Goal: Task Accomplishment & Management: Manage account settings

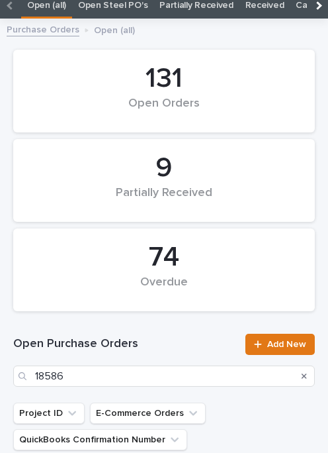
scroll to position [70, 0]
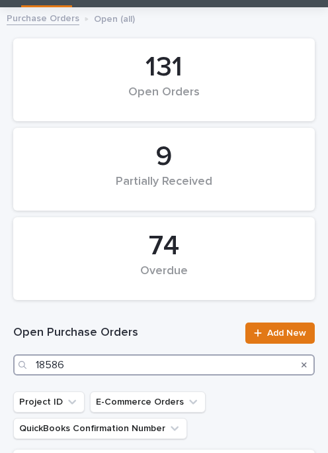
click at [155, 355] on input "18586" at bounding box center [164, 364] width 302 height 21
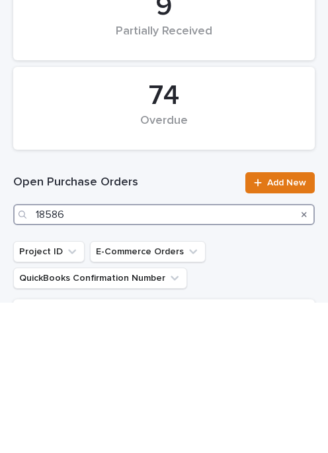
click at [136, 354] on input "18586" at bounding box center [164, 364] width 302 height 21
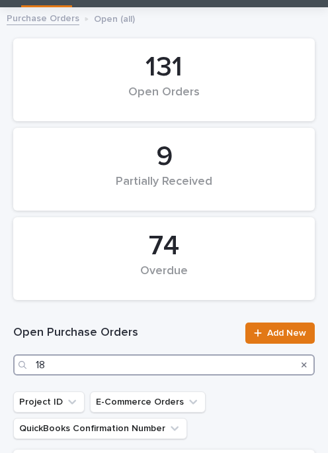
type input "1"
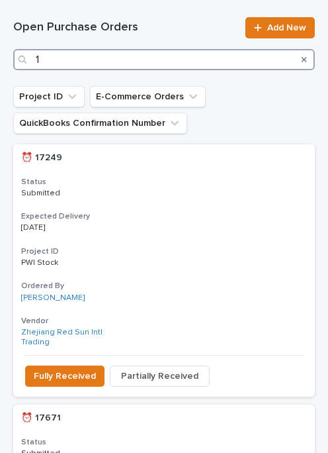
scroll to position [376, 0]
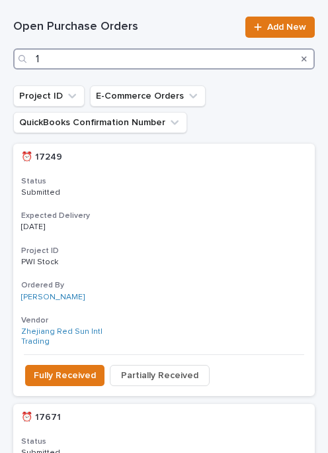
click at [101, 50] on input "1" at bounding box center [164, 58] width 302 height 21
click at [87, 57] on input "1" at bounding box center [164, 58] width 302 height 21
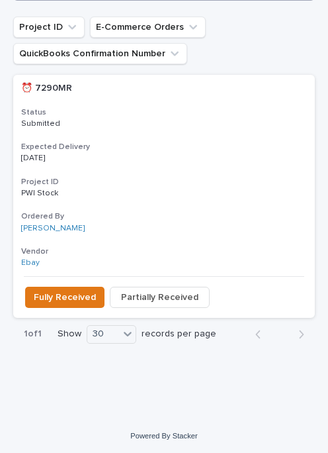
scroll to position [444, 0]
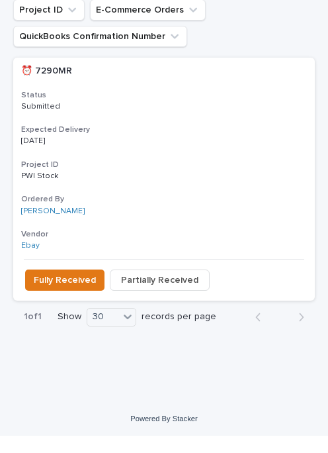
type input "7290"
click at [49, 291] on span "Fully Received" at bounding box center [65, 297] width 62 height 13
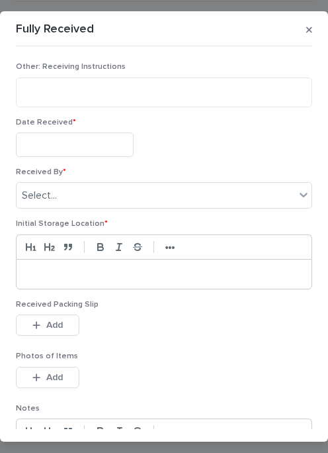
click at [74, 134] on input "text" at bounding box center [75, 144] width 118 height 24
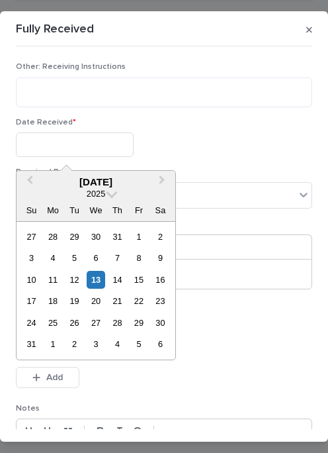
click at [56, 273] on div "11" at bounding box center [53, 280] width 18 height 18
type input "**********"
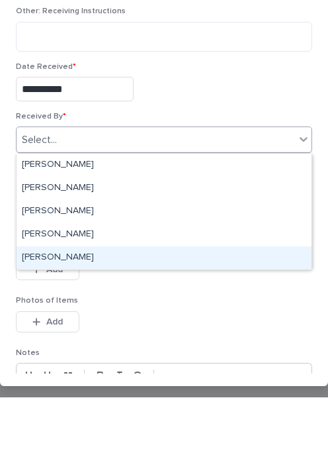
click at [101, 302] on div "[PERSON_NAME]" at bounding box center [164, 313] width 295 height 23
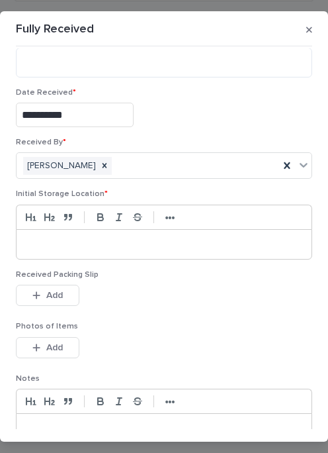
scroll to position [32, 0]
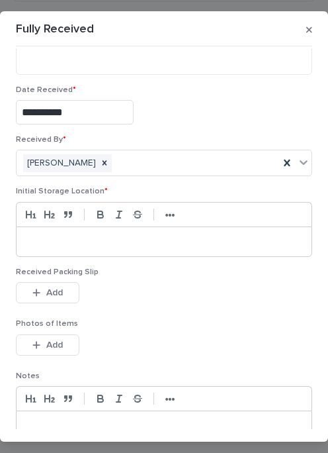
click at [115, 232] on div at bounding box center [164, 241] width 295 height 29
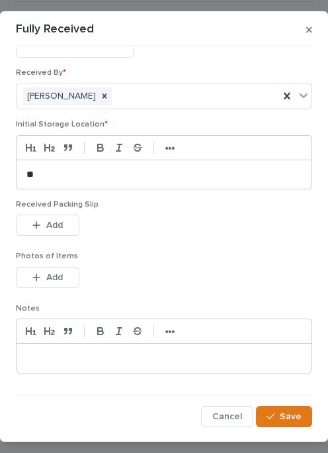
scroll to position [99, 0]
click at [66, 216] on button "Add" at bounding box center [48, 225] width 64 height 21
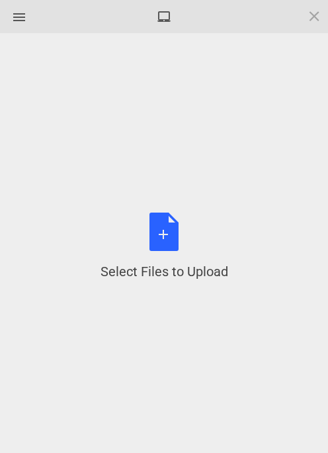
click at [164, 212] on div "Select Files to Upload or Drag and Drop, Copy and Paste Files" at bounding box center [165, 246] width 128 height 68
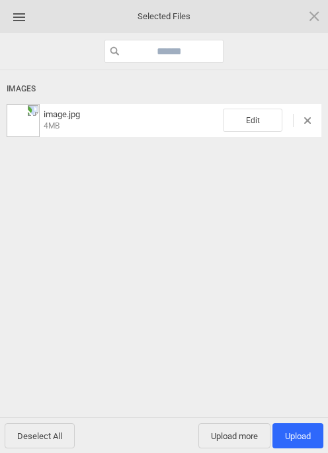
click at [242, 427] on span "Upload more" at bounding box center [234, 435] width 72 height 25
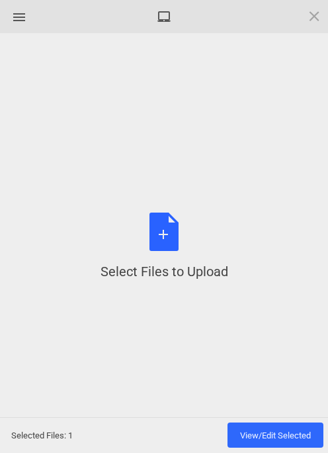
click at [169, 238] on div "Select Files to Upload or Drag and Drop, Copy and Paste Files" at bounding box center [165, 246] width 128 height 68
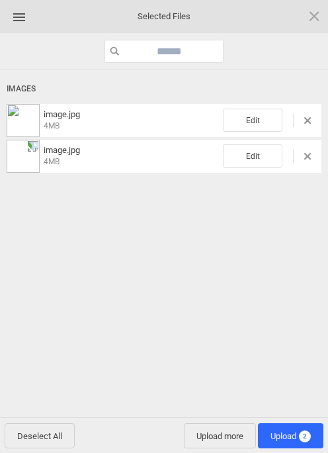
click at [297, 429] on span "Upload 2" at bounding box center [291, 435] width 66 height 25
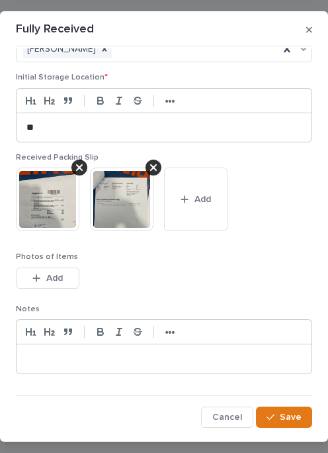
scroll to position [146, 0]
click at [296, 413] on span "Save" at bounding box center [291, 416] width 22 height 9
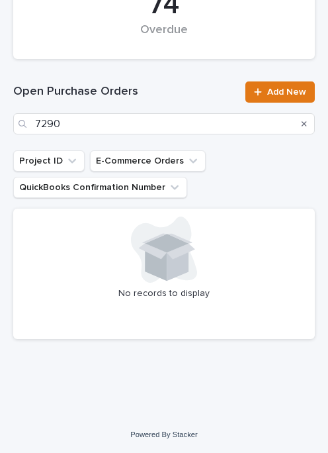
scroll to position [311, 0]
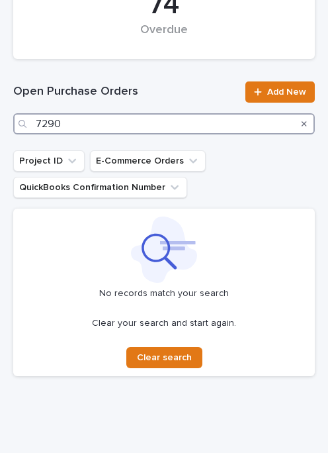
click at [133, 114] on input "7290" at bounding box center [164, 123] width 302 height 21
click at [114, 116] on input "7290" at bounding box center [164, 123] width 302 height 21
click at [101, 122] on input "7290" at bounding box center [164, 123] width 302 height 21
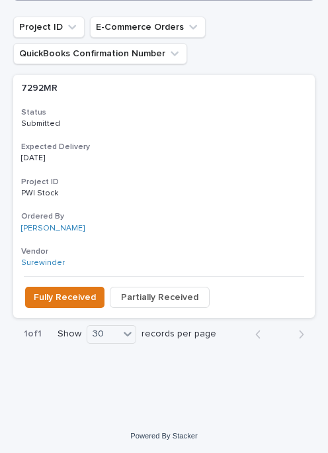
scroll to position [444, 0]
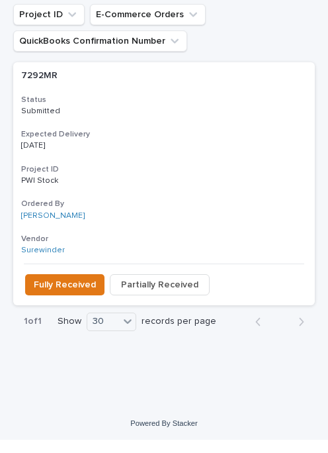
type input "7292"
click at [84, 291] on span "Fully Received" at bounding box center [65, 297] width 62 height 13
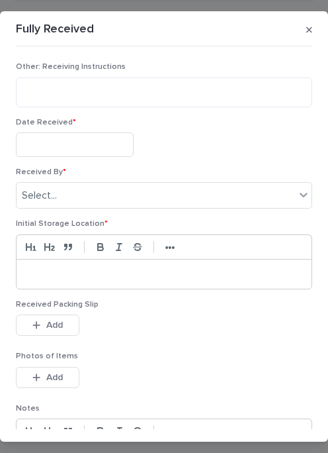
click at [81, 142] on input "text" at bounding box center [75, 144] width 118 height 24
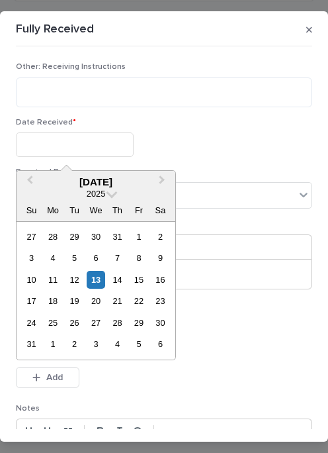
click at [71, 272] on div "12" at bounding box center [75, 280] width 18 height 18
type input "**********"
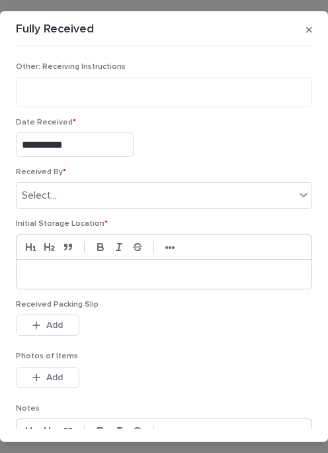
scroll to position [23, 0]
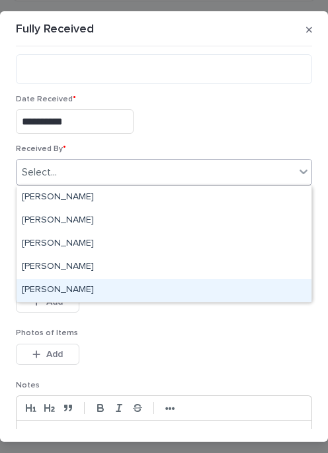
click at [106, 284] on div "[PERSON_NAME]" at bounding box center [164, 290] width 295 height 23
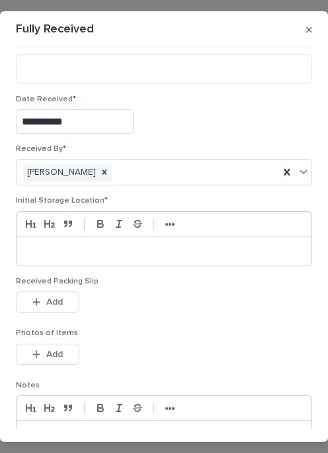
click at [92, 237] on div at bounding box center [164, 250] width 295 height 29
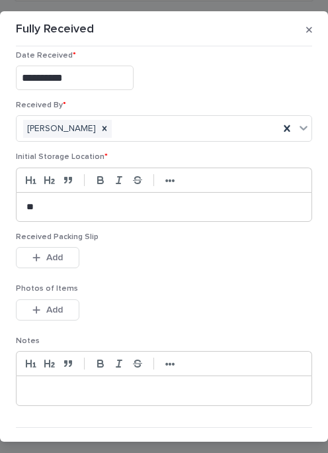
scroll to position [85, 0]
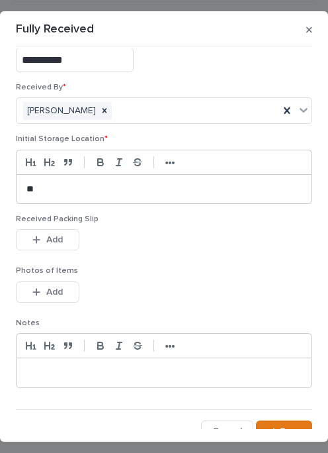
click at [66, 237] on button "Add" at bounding box center [48, 239] width 64 height 21
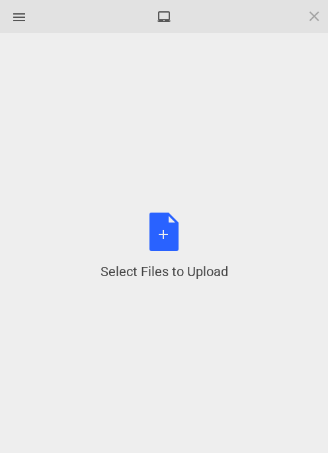
click at [166, 224] on div "Select Files to Upload or Drag and Drop, Copy and Paste Files" at bounding box center [165, 246] width 128 height 68
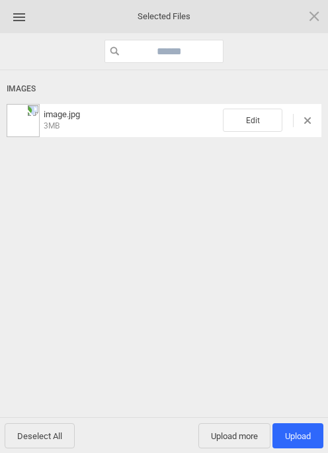
click at [250, 425] on span "Upload more" at bounding box center [234, 435] width 72 height 25
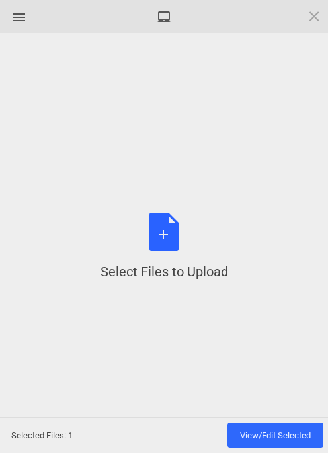
click at [173, 226] on div "Select Files to Upload or Drag and Drop, Copy and Paste Files" at bounding box center [165, 246] width 128 height 68
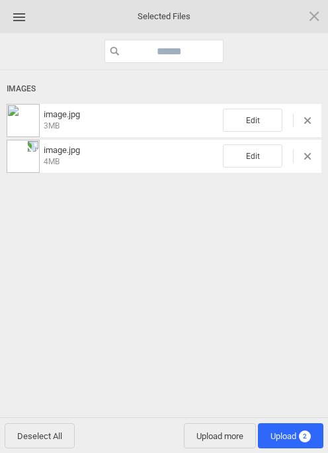
click at [288, 427] on span "Upload 2" at bounding box center [291, 435] width 66 height 25
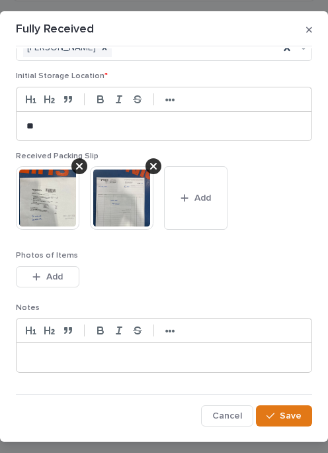
scroll to position [146, 0]
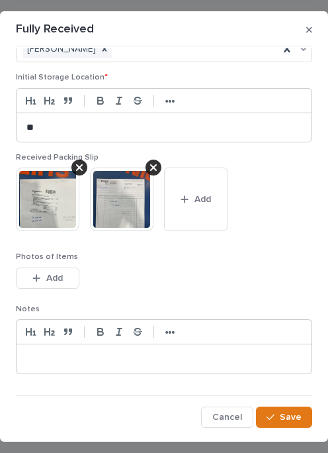
click at [283, 408] on button "Save" at bounding box center [284, 416] width 56 height 21
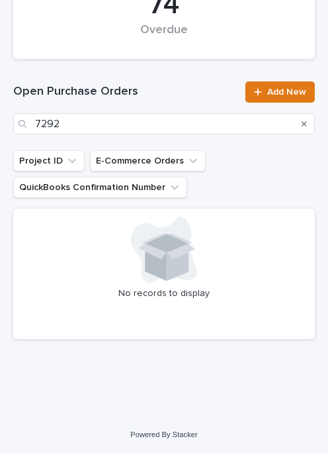
scroll to position [311, 0]
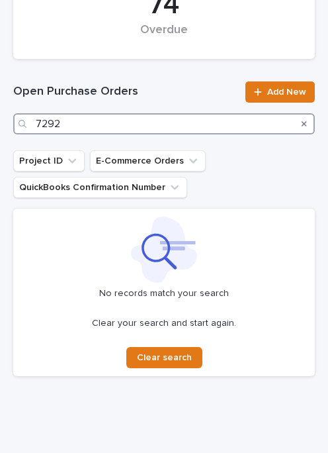
click at [135, 119] on input "7292" at bounding box center [164, 123] width 302 height 21
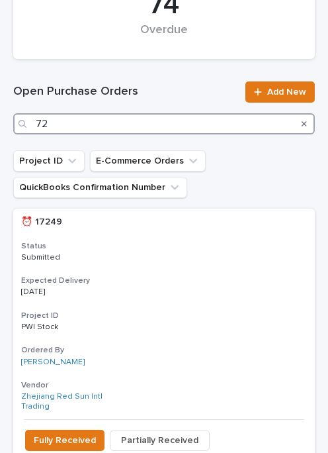
type input "7"
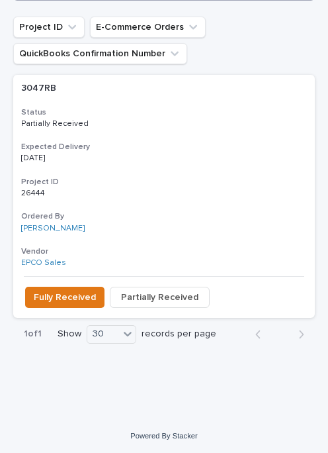
scroll to position [444, 0]
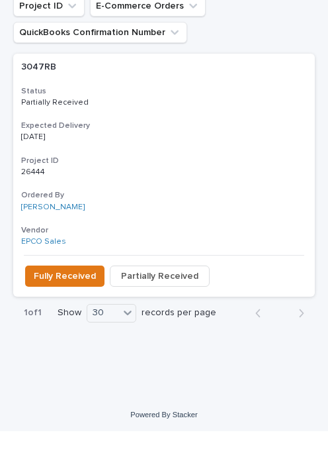
type input "3047"
click at [67, 291] on span "Fully Received" at bounding box center [65, 297] width 62 height 13
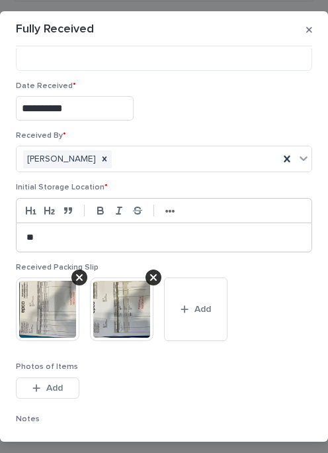
scroll to position [39, 0]
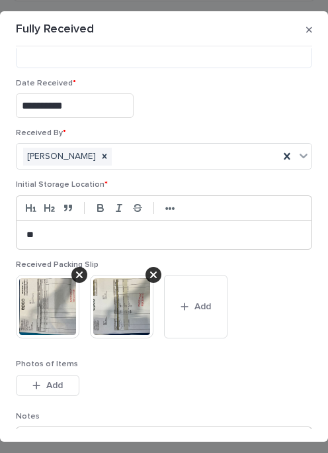
click at [206, 306] on span "Add" at bounding box center [203, 306] width 17 height 9
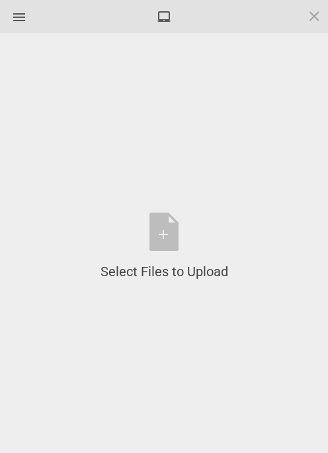
click at [169, 231] on div "Select Files to Upload or Drag and Drop, Copy and Paste Files" at bounding box center [165, 246] width 128 height 68
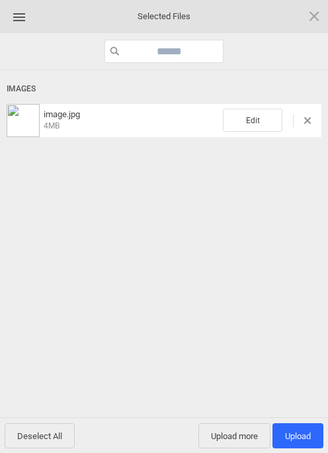
click at [305, 427] on span "Upload 1" at bounding box center [298, 435] width 51 height 25
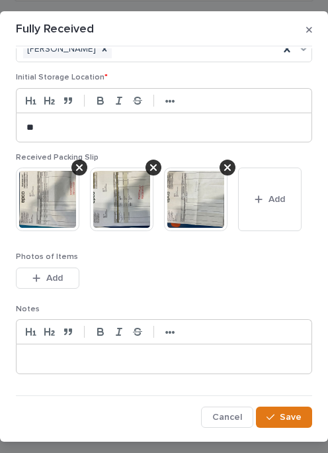
scroll to position [146, 0]
click at [290, 409] on button "Save" at bounding box center [284, 416] width 56 height 21
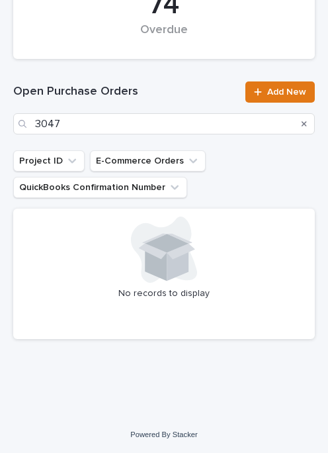
scroll to position [311, 0]
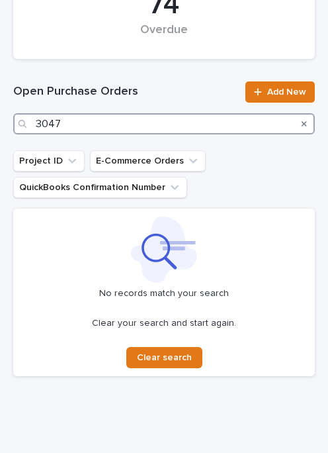
click at [132, 121] on input "3047" at bounding box center [164, 123] width 302 height 21
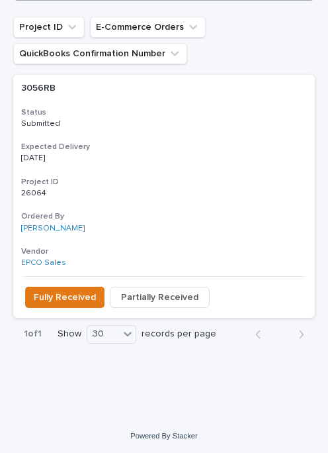
scroll to position [444, 0]
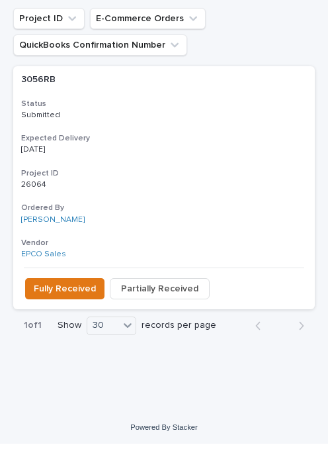
type input "3056"
click at [69, 291] on span "Fully Received" at bounding box center [65, 297] width 62 height 13
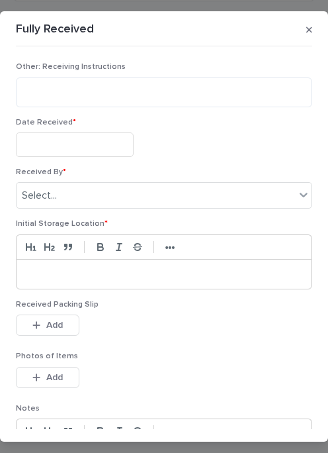
click at [90, 140] on input "text" at bounding box center [75, 144] width 118 height 24
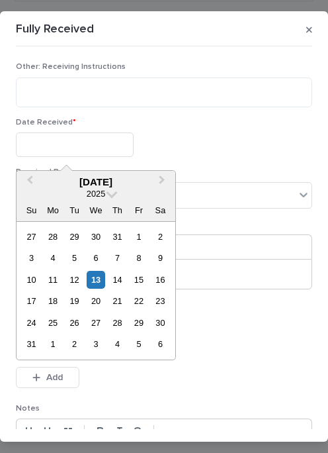
click at [99, 271] on div "13" at bounding box center [96, 280] width 18 height 18
type input "**********"
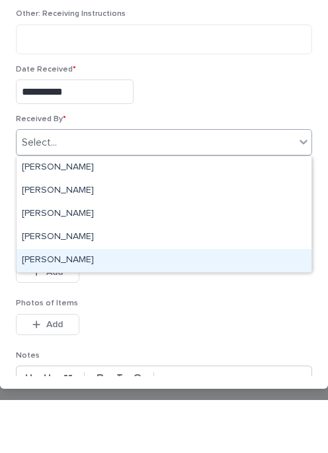
click at [129, 302] on div "[PERSON_NAME]" at bounding box center [164, 313] width 295 height 23
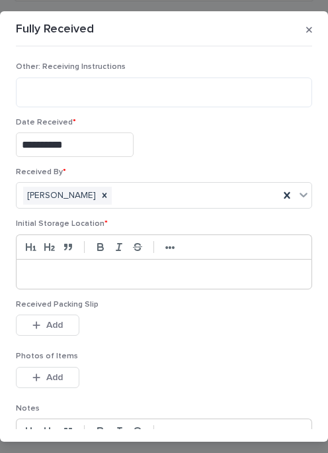
click at [111, 260] on div at bounding box center [164, 273] width 295 height 29
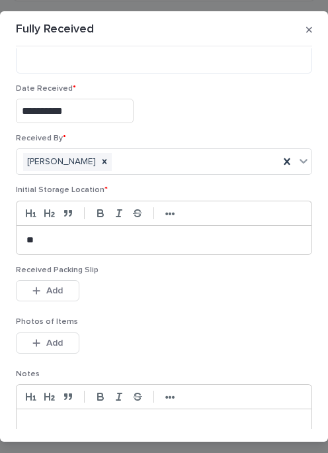
scroll to position [56, 0]
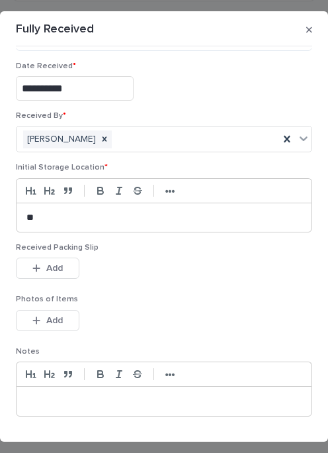
click at [65, 261] on button "Add" at bounding box center [48, 267] width 64 height 21
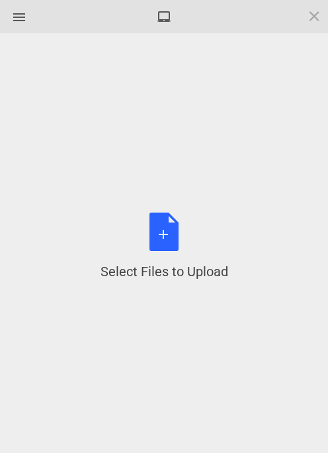
click at [167, 232] on div "Select Files to Upload or Drag and Drop, Copy and Paste Files" at bounding box center [165, 246] width 128 height 68
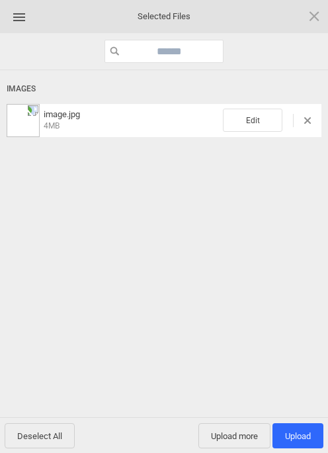
click at [245, 427] on span "Upload more" at bounding box center [234, 435] width 72 height 25
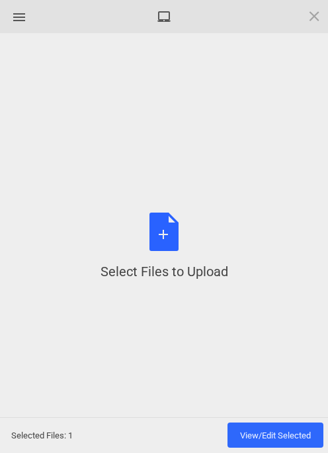
click at [163, 236] on div "Select Files to Upload or Drag and Drop, Copy and Paste Files" at bounding box center [165, 246] width 128 height 68
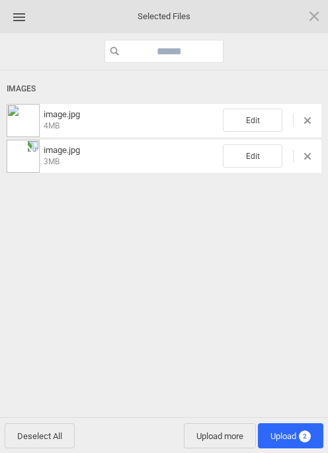
click at [288, 425] on span "Upload 2" at bounding box center [291, 435] width 66 height 25
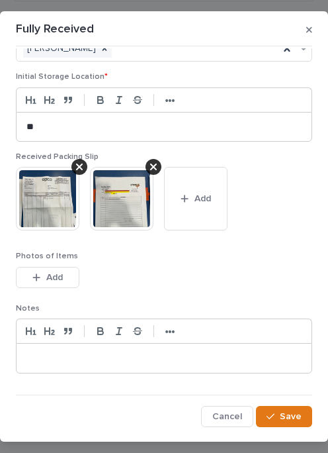
scroll to position [146, 0]
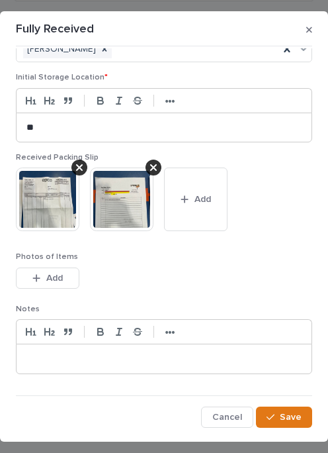
click at [288, 412] on span "Save" at bounding box center [291, 416] width 22 height 9
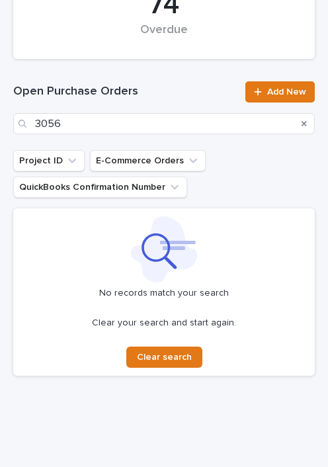
scroll to position [128, 0]
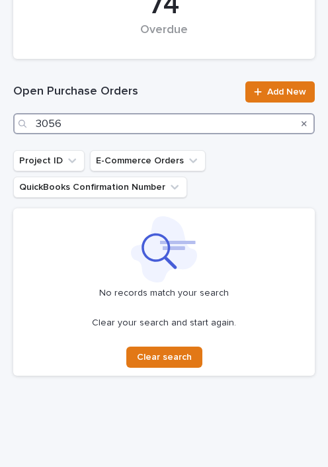
click at [137, 119] on input "3056" at bounding box center [164, 123] width 302 height 21
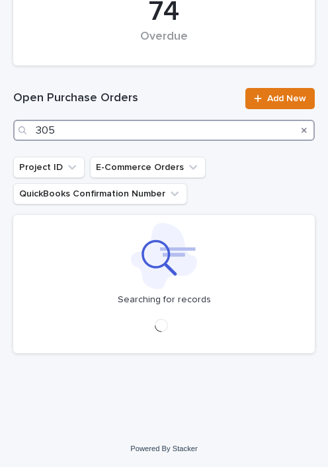
scroll to position [304, 0]
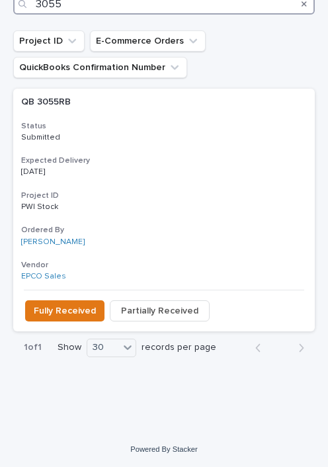
scroll to position [429, 0]
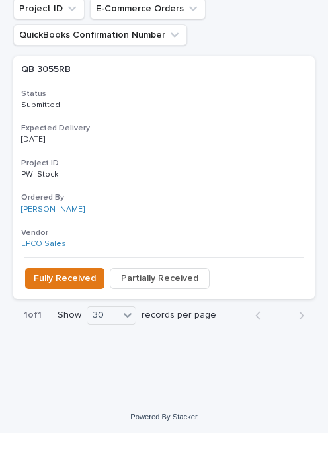
type input "3055"
click at [77, 306] on span "Fully Received" at bounding box center [65, 312] width 62 height 13
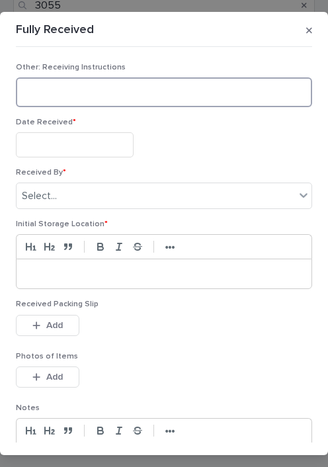
click at [112, 94] on textarea at bounding box center [164, 92] width 296 height 30
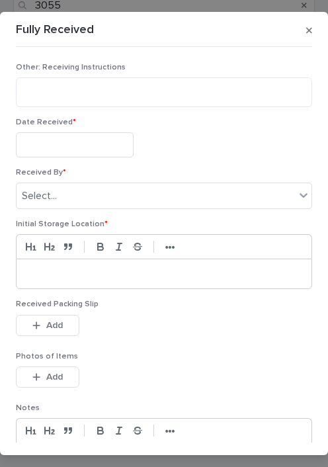
click at [120, 142] on input "text" at bounding box center [75, 144] width 118 height 24
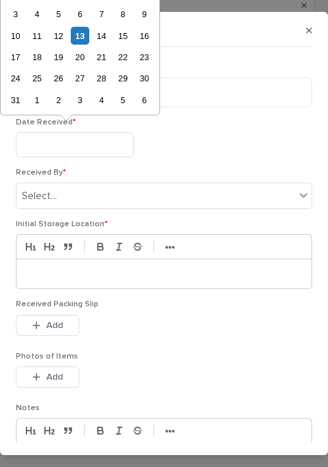
click at [84, 32] on div "13" at bounding box center [80, 35] width 18 height 18
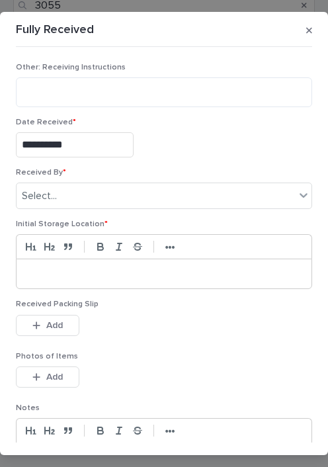
type input "**********"
click at [100, 141] on input "**********" at bounding box center [75, 144] width 118 height 24
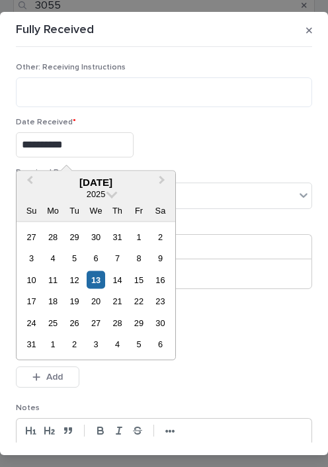
click at [101, 273] on div "13" at bounding box center [96, 280] width 18 height 18
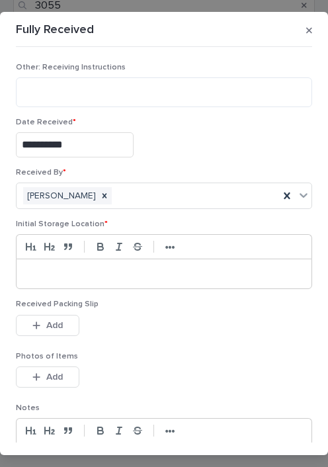
click at [89, 260] on div at bounding box center [164, 273] width 295 height 29
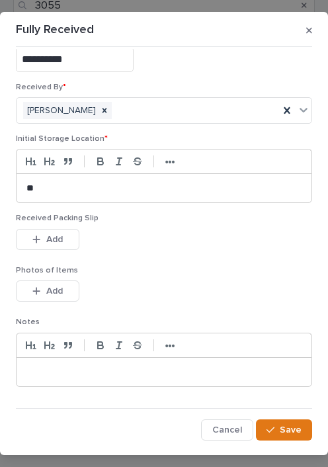
scroll to position [85, 0]
click at [69, 237] on button "Add" at bounding box center [48, 240] width 64 height 21
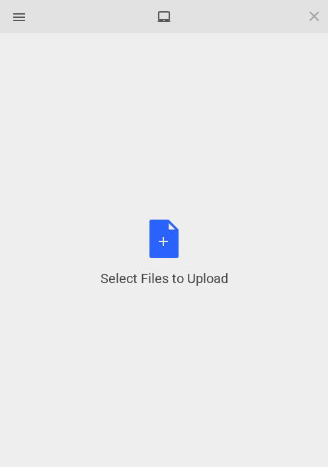
click at [169, 234] on div "Select Files to Upload or Drag and Drop, Copy and Paste Files" at bounding box center [165, 254] width 128 height 68
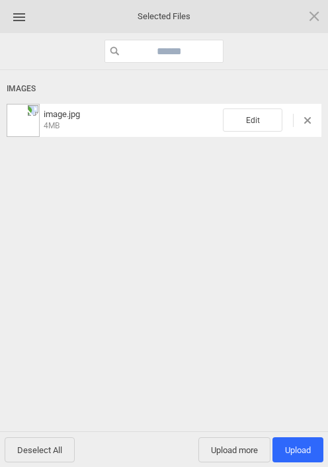
click at [244, 446] on span "Upload more" at bounding box center [234, 449] width 72 height 25
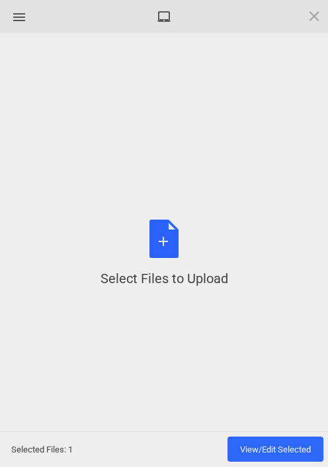
click at [165, 243] on div "Select Files to Upload or Drag and Drop, Copy and Paste Files" at bounding box center [165, 254] width 128 height 68
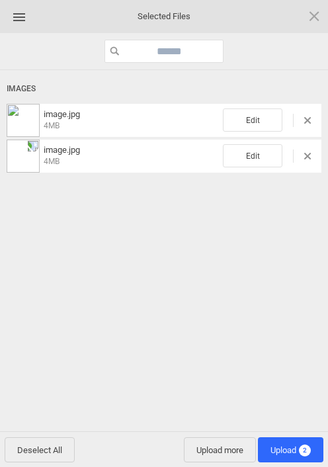
click at [298, 445] on span "Upload 2" at bounding box center [291, 450] width 40 height 10
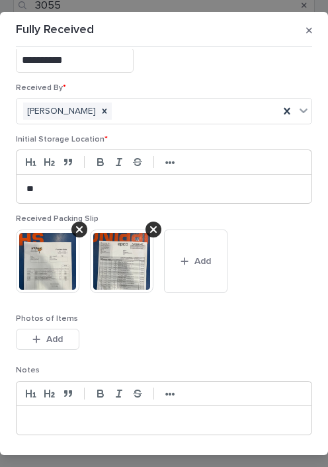
scroll to position [132, 0]
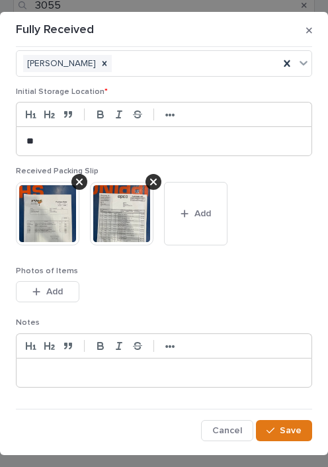
click at [292, 426] on span "Save" at bounding box center [291, 430] width 22 height 9
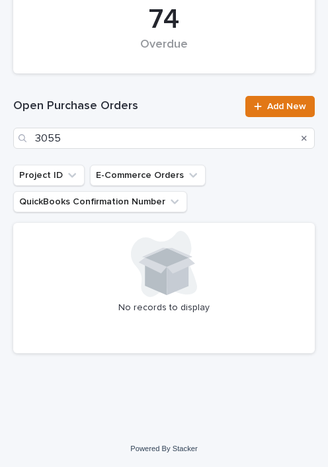
scroll to position [296, 0]
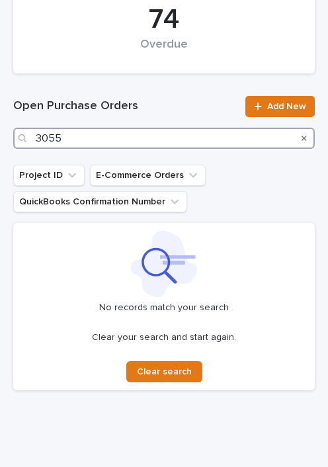
click at [140, 140] on input "3055" at bounding box center [164, 138] width 302 height 21
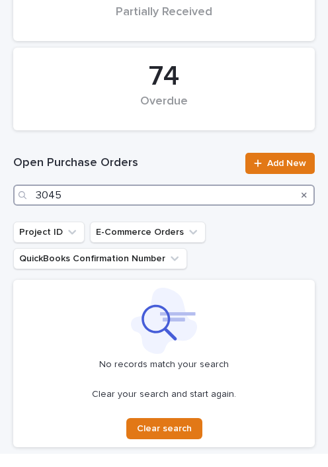
scroll to position [225, 0]
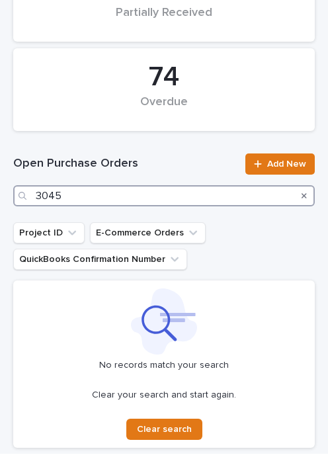
click at [150, 199] on input "3045" at bounding box center [164, 209] width 302 height 21
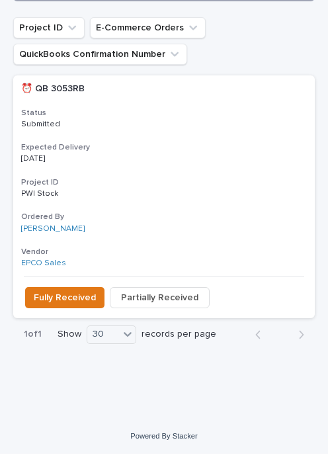
scroll to position [429, 0]
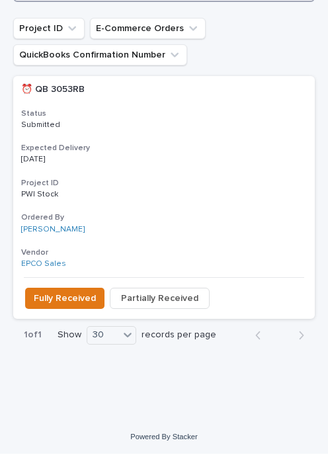
type input "3053"
click at [77, 306] on span "Fully Received" at bounding box center [65, 312] width 62 height 13
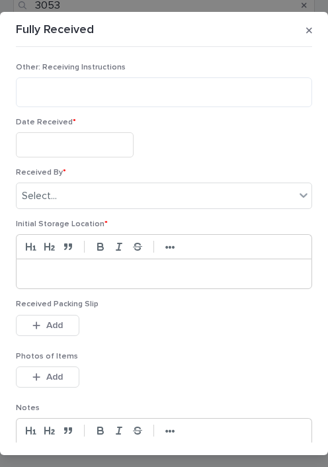
click at [90, 143] on input "text" at bounding box center [75, 144] width 118 height 24
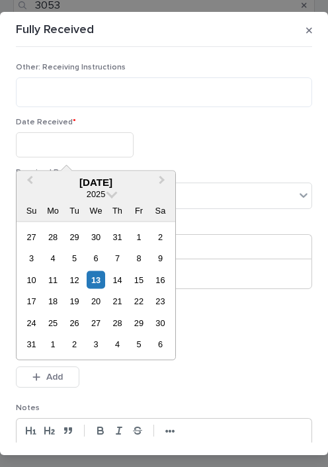
click at [99, 272] on div "13" at bounding box center [96, 280] width 18 height 18
type input "**********"
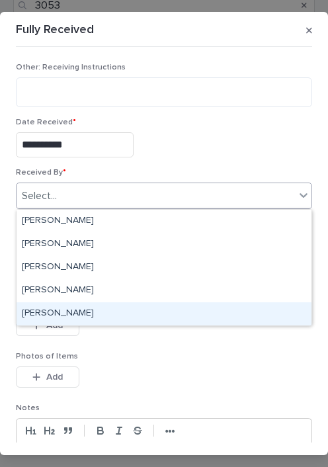
click at [118, 304] on div "[PERSON_NAME]" at bounding box center [164, 313] width 295 height 23
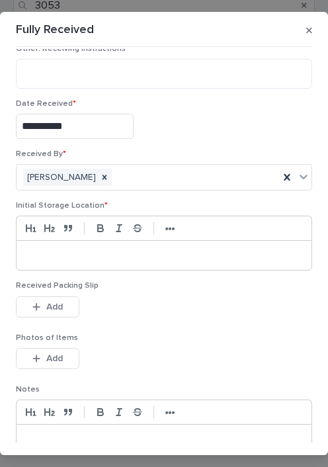
scroll to position [19, 0]
click at [82, 251] on p at bounding box center [163, 254] width 275 height 13
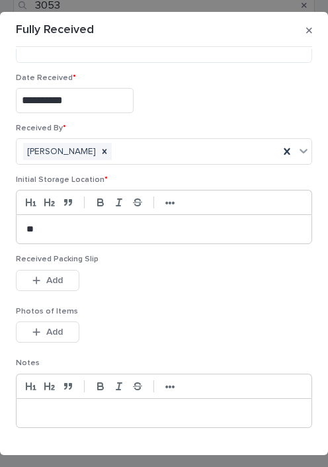
click at [61, 277] on span "Add" at bounding box center [54, 280] width 17 height 9
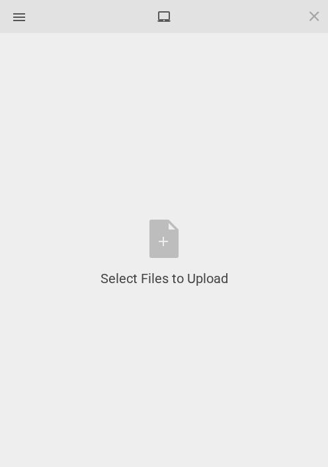
click at [173, 230] on div "Select Files to Upload or Drag and Drop, Copy and Paste Files" at bounding box center [165, 254] width 128 height 68
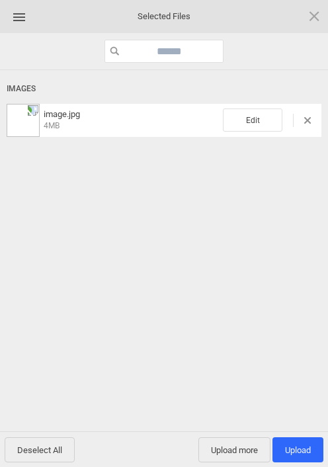
click at [231, 441] on span "Upload more" at bounding box center [234, 449] width 72 height 25
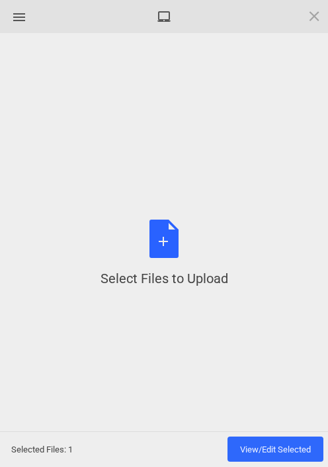
click at [173, 257] on div "Select Files to Upload or Drag and Drop, Copy and Paste Files" at bounding box center [165, 254] width 128 height 68
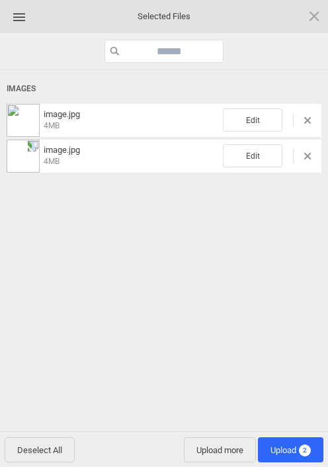
click at [294, 445] on span "Upload 2" at bounding box center [291, 450] width 40 height 10
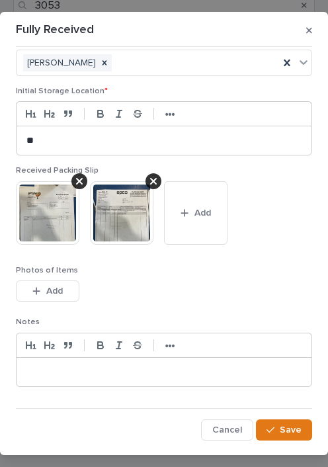
scroll to position [132, 0]
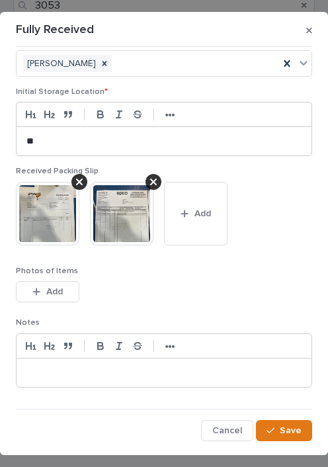
click at [290, 422] on button "Save" at bounding box center [284, 430] width 56 height 21
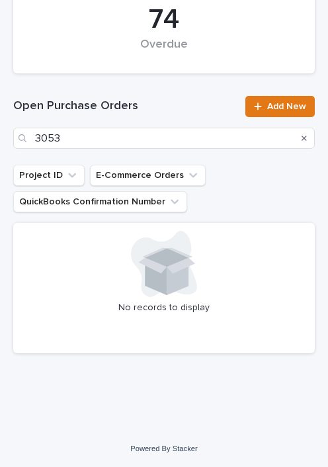
scroll to position [296, 0]
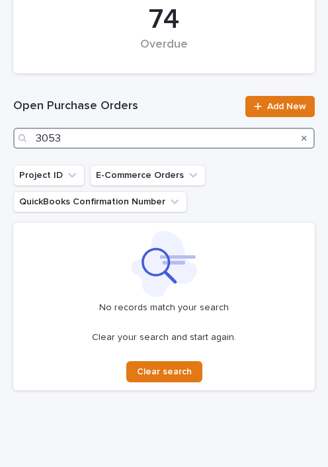
click at [139, 141] on input "3053" at bounding box center [164, 138] width 302 height 21
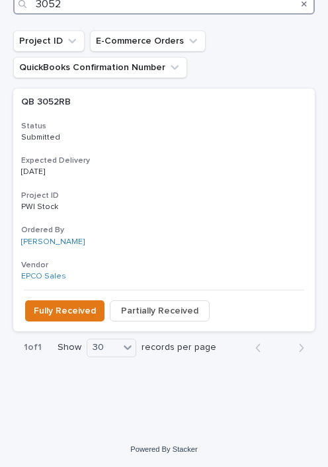
scroll to position [429, 0]
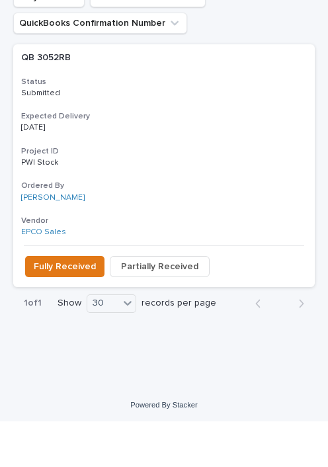
type input "3052"
click at [58, 306] on span "Fully Received" at bounding box center [65, 312] width 62 height 13
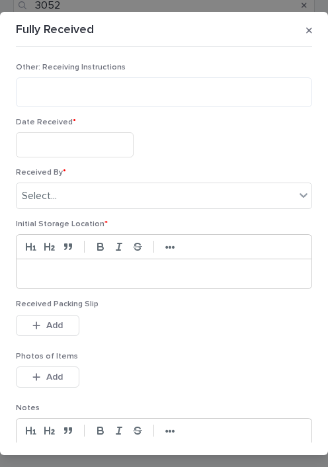
click at [108, 142] on input "text" at bounding box center [75, 144] width 118 height 24
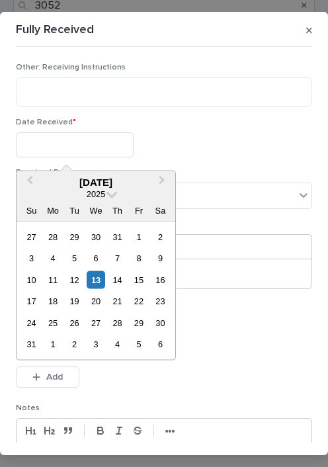
click at [103, 275] on div "13" at bounding box center [96, 280] width 18 height 18
type input "**********"
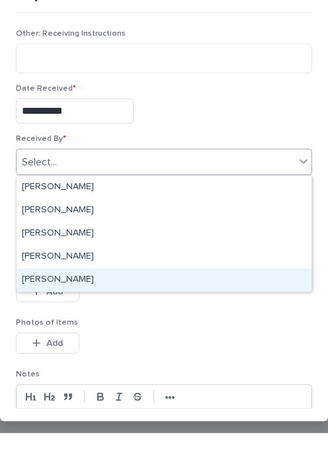
click at [129, 302] on div "[PERSON_NAME]" at bounding box center [164, 313] width 295 height 23
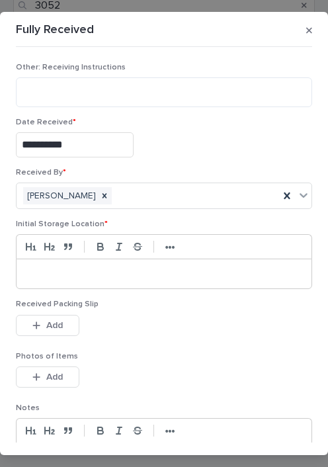
click at [132, 263] on div at bounding box center [164, 273] width 295 height 29
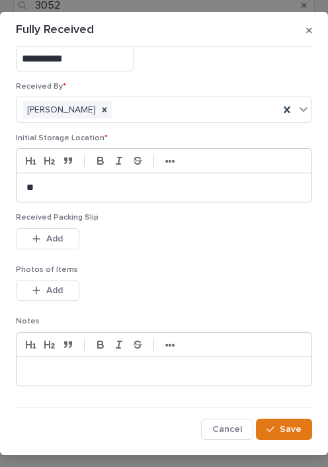
scroll to position [85, 0]
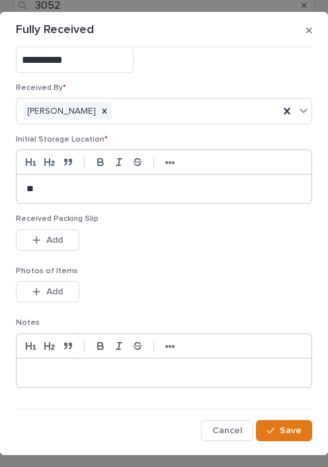
click at [67, 236] on button "Add" at bounding box center [48, 240] width 64 height 21
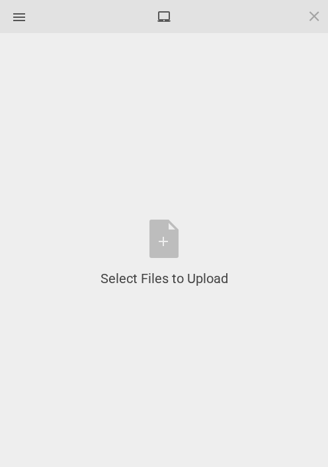
click at [163, 243] on div "Select Files to Upload or Drag and Drop, Copy and Paste Files" at bounding box center [165, 254] width 128 height 68
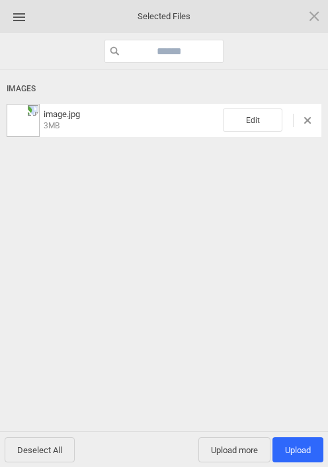
click at [240, 437] on span "Upload more" at bounding box center [234, 449] width 72 height 25
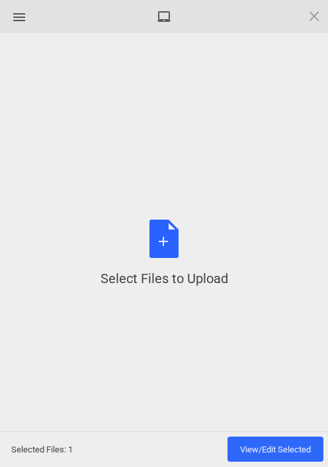
click at [167, 240] on div "Select Files to Upload or Drag and Drop, Copy and Paste Files" at bounding box center [165, 254] width 128 height 68
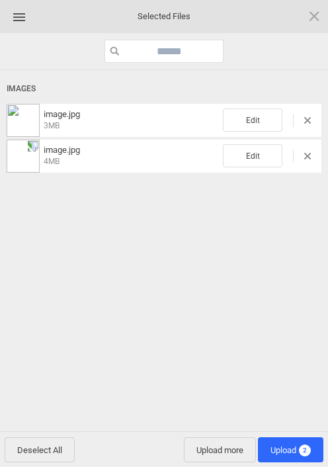
click at [291, 441] on span "Upload 2" at bounding box center [291, 449] width 66 height 25
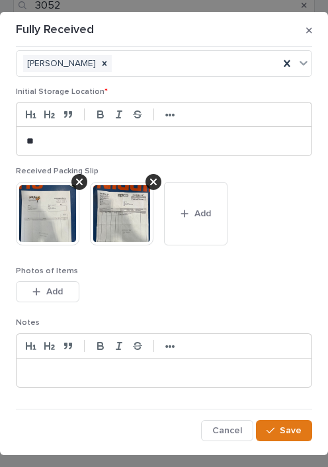
click at [289, 426] on span "Save" at bounding box center [291, 430] width 22 height 9
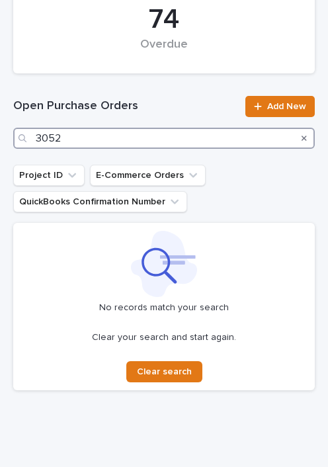
click at [106, 132] on input "3052" at bounding box center [164, 138] width 302 height 21
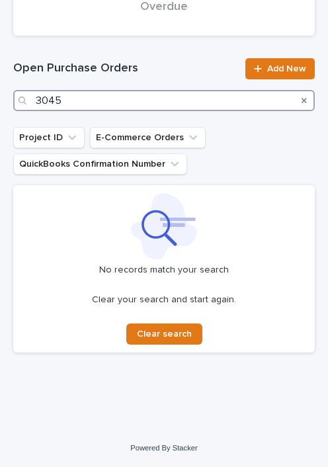
scroll to position [333, 0]
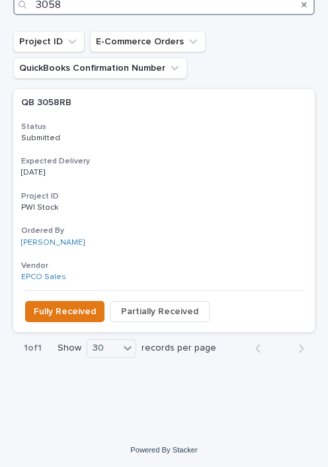
scroll to position [429, 0]
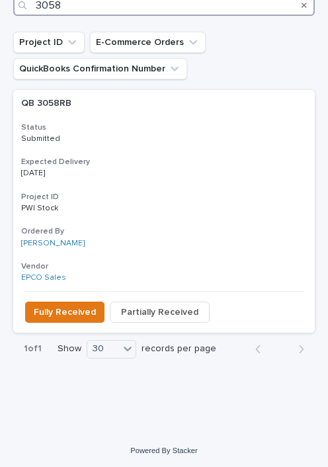
type input "3058"
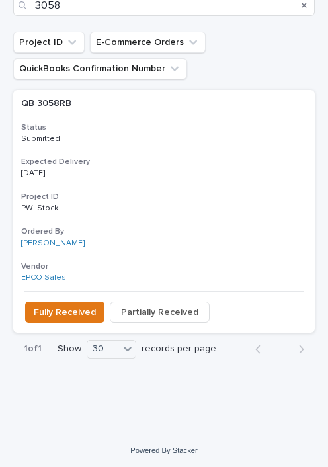
click at [79, 302] on button "Fully Received" at bounding box center [64, 312] width 79 height 21
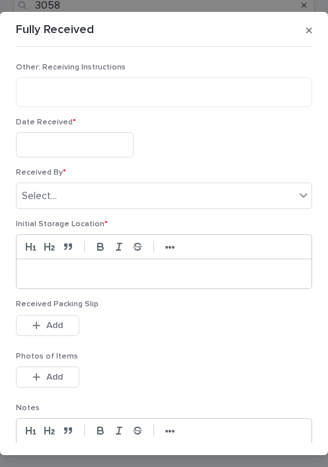
click at [75, 142] on input "text" at bounding box center [75, 144] width 118 height 24
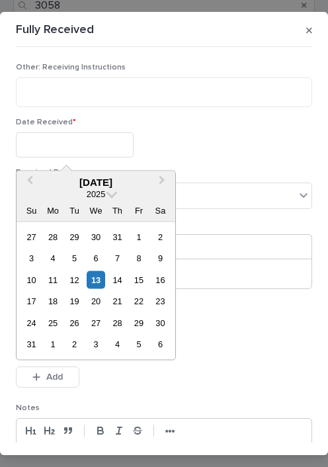
click at [96, 275] on div "13" at bounding box center [96, 280] width 18 height 18
type input "**********"
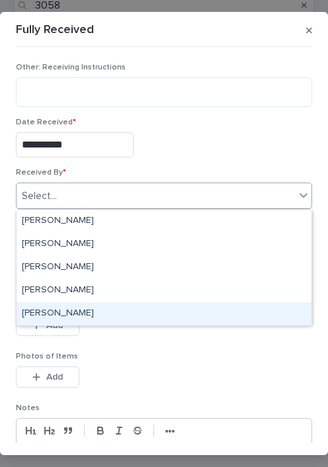
click at [111, 306] on div "[PERSON_NAME]" at bounding box center [164, 313] width 295 height 23
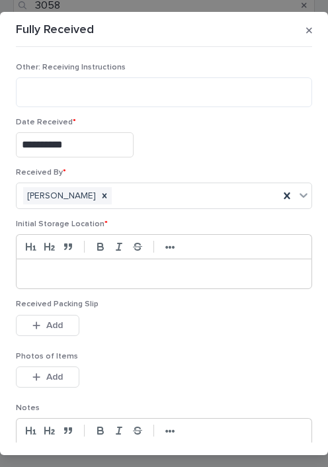
click at [71, 267] on p at bounding box center [163, 273] width 275 height 13
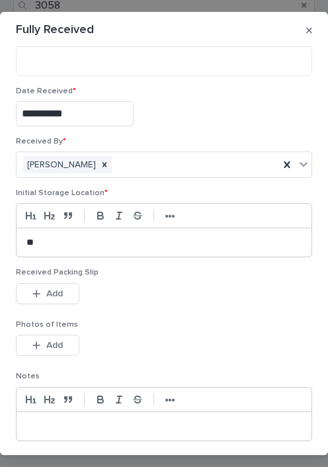
scroll to position [38, 0]
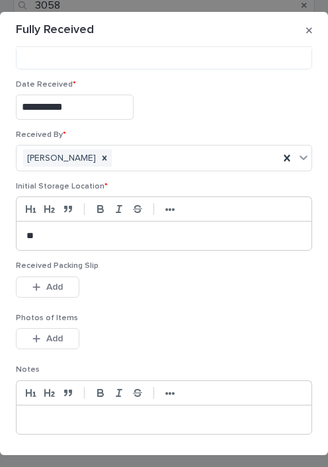
click at [67, 277] on button "Add" at bounding box center [48, 287] width 64 height 21
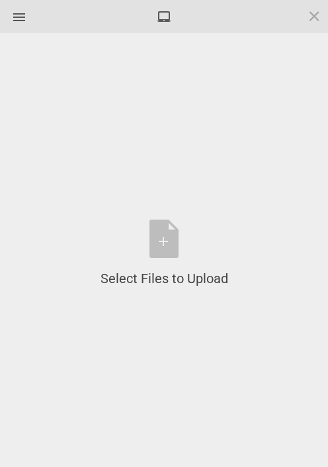
click at [164, 237] on div "Select Files to Upload or Drag and Drop, Copy and Paste Files" at bounding box center [165, 254] width 128 height 68
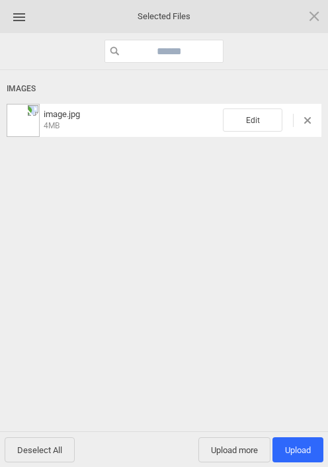
click at [245, 444] on span "Upload more" at bounding box center [234, 449] width 72 height 25
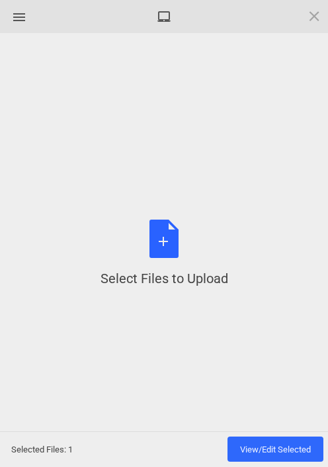
click at [169, 242] on div "Select Files to Upload or Drag and Drop, Copy and Paste Files" at bounding box center [165, 254] width 128 height 68
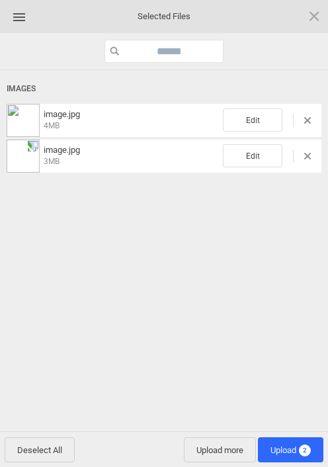
click at [297, 448] on span "Upload 2" at bounding box center [291, 450] width 40 height 10
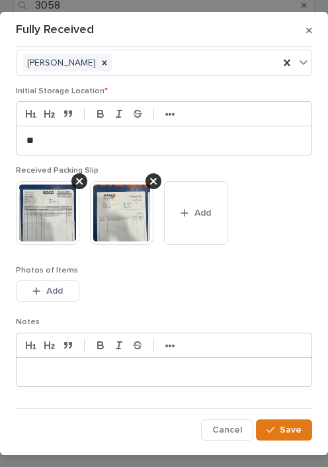
scroll to position [132, 0]
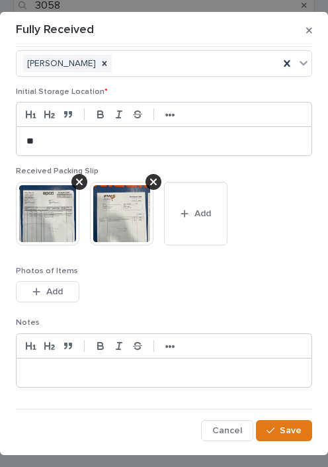
click at [291, 426] on span "Save" at bounding box center [291, 430] width 22 height 9
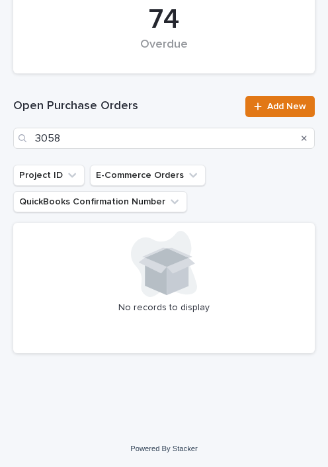
scroll to position [296, 0]
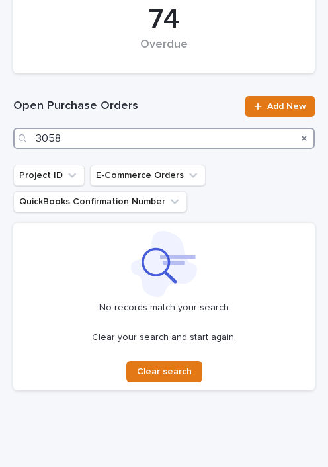
click at [130, 136] on input "3058" at bounding box center [164, 138] width 302 height 21
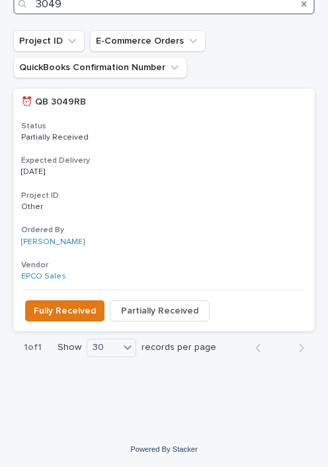
scroll to position [429, 0]
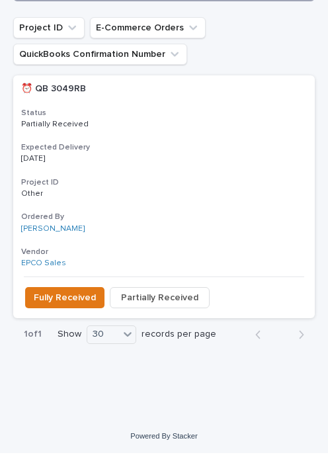
type input "3049"
click at [59, 302] on button "Fully Received" at bounding box center [64, 312] width 79 height 21
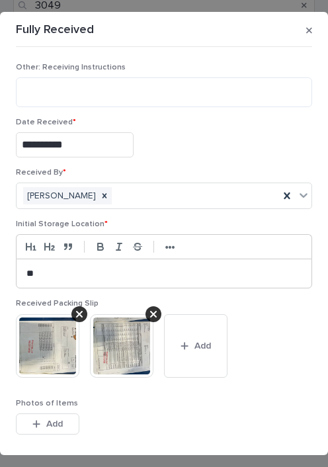
click at [195, 341] on span "Add" at bounding box center [203, 345] width 17 height 9
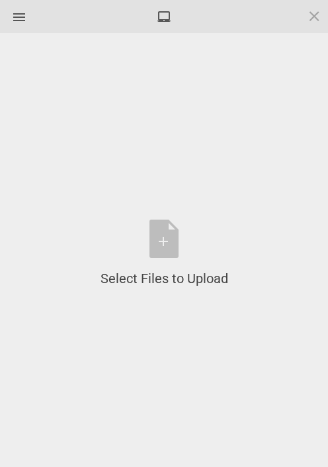
click at [167, 234] on div "Select Files to Upload or Drag and Drop, Copy and Paste Files" at bounding box center [165, 254] width 128 height 68
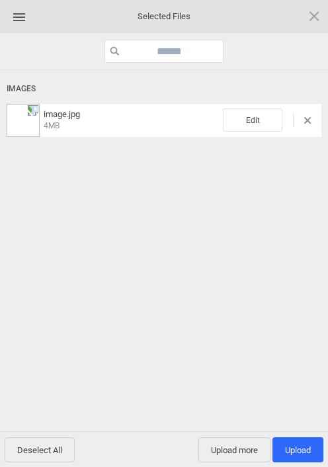
click at [302, 440] on span "Upload 1" at bounding box center [298, 449] width 51 height 25
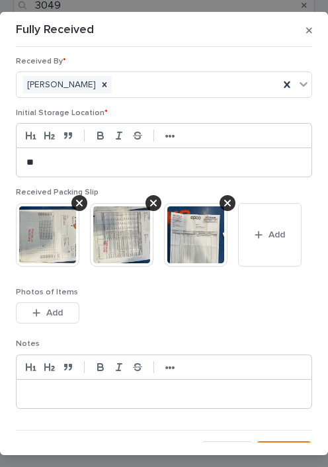
scroll to position [132, 0]
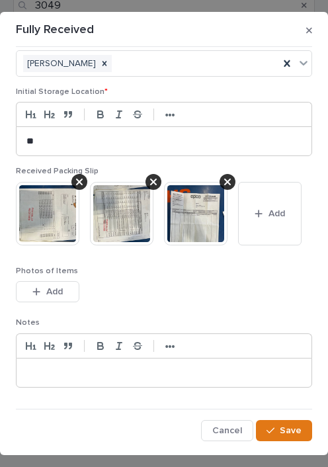
click at [290, 426] on span "Save" at bounding box center [291, 430] width 22 height 9
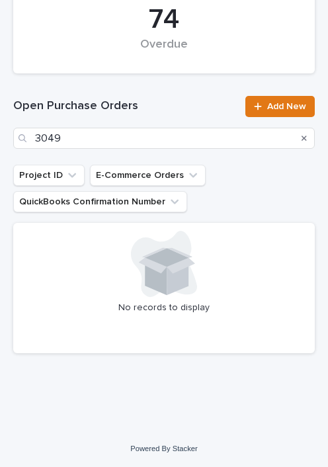
scroll to position [296, 0]
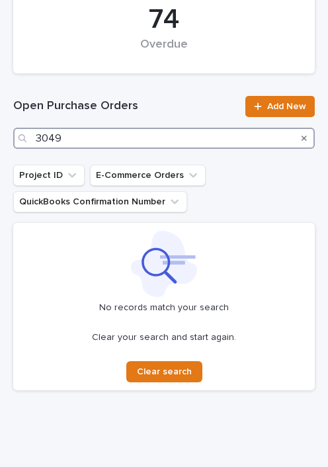
click at [146, 128] on input "3049" at bounding box center [164, 138] width 302 height 21
click at [108, 133] on input "3049" at bounding box center [164, 138] width 302 height 21
type input "3"
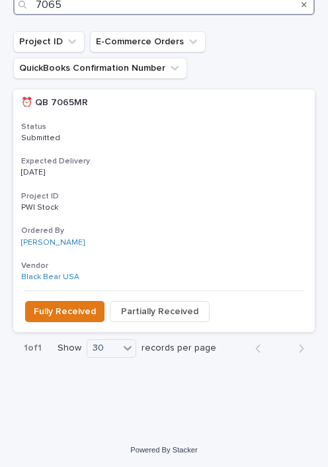
scroll to position [429, 0]
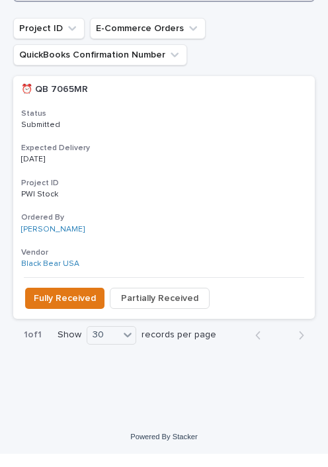
type input "7065"
click at [68, 306] on span "Fully Received" at bounding box center [65, 312] width 62 height 13
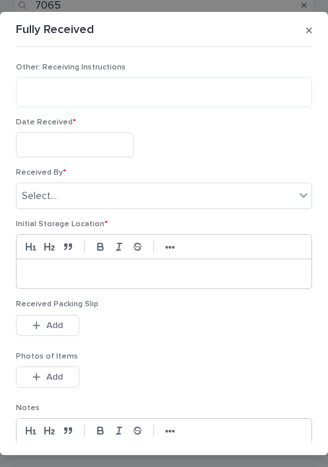
click at [71, 138] on input "text" at bounding box center [75, 144] width 118 height 24
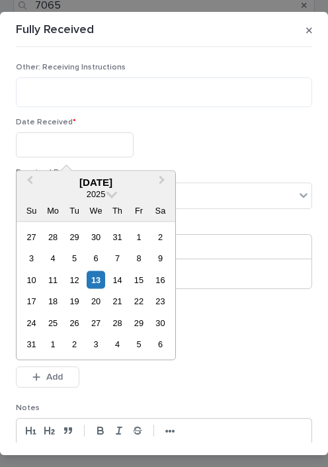
click at [97, 275] on div "13" at bounding box center [96, 280] width 18 height 18
type input "**********"
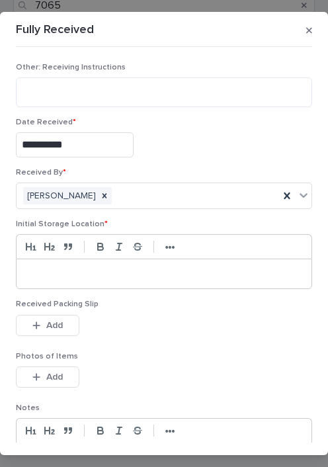
click at [71, 264] on div at bounding box center [164, 273] width 295 height 29
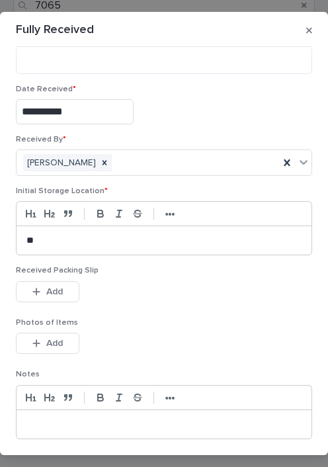
scroll to position [52, 0]
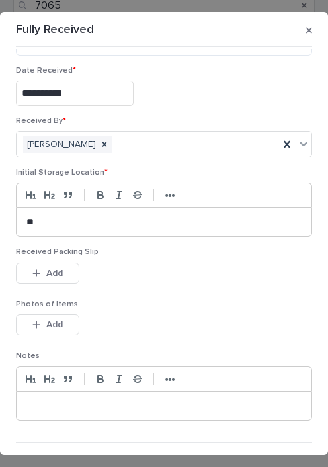
click at [62, 269] on span "Add" at bounding box center [54, 273] width 17 height 9
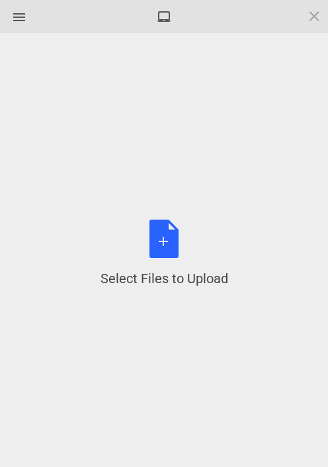
click at [161, 228] on div "Select Files to Upload or Drag and Drop, Copy and Paste Files" at bounding box center [165, 254] width 128 height 68
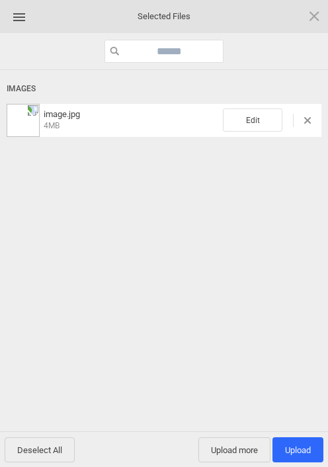
click at [239, 445] on span "Upload more" at bounding box center [234, 449] width 72 height 25
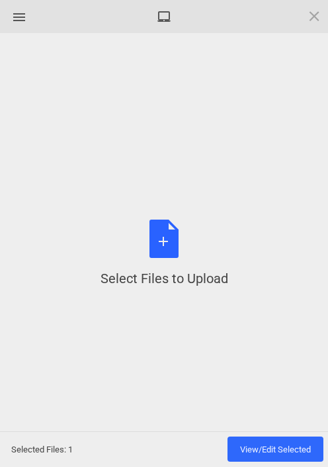
click at [169, 235] on div "Select Files to Upload or Drag and Drop, Copy and Paste Files" at bounding box center [165, 254] width 128 height 68
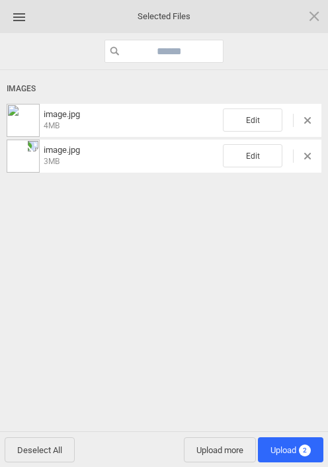
click at [226, 446] on span "Upload more" at bounding box center [220, 449] width 72 height 25
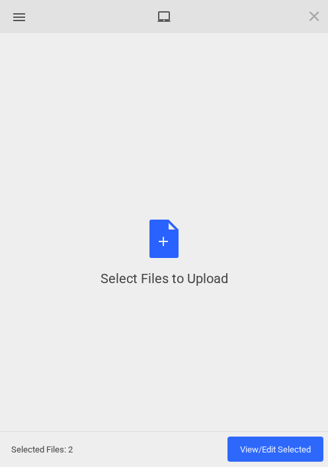
click at [173, 240] on div "Select Files to Upload or Drag and Drop, Copy and Paste Files" at bounding box center [165, 254] width 128 height 68
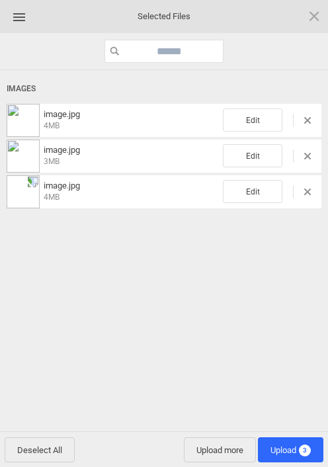
click at [290, 442] on span "Upload 3" at bounding box center [291, 449] width 66 height 25
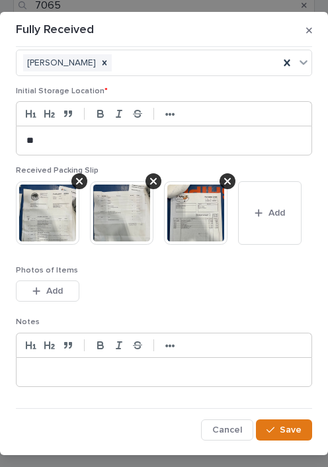
scroll to position [132, 0]
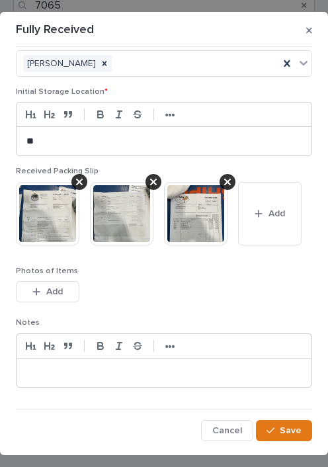
click at [290, 430] on span "Save" at bounding box center [291, 430] width 22 height 9
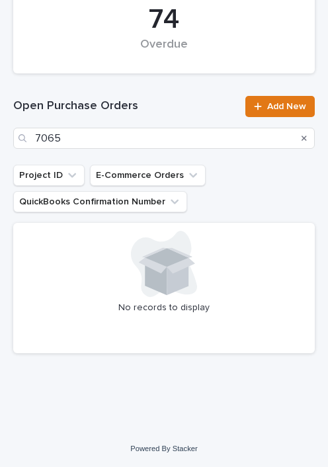
scroll to position [296, 0]
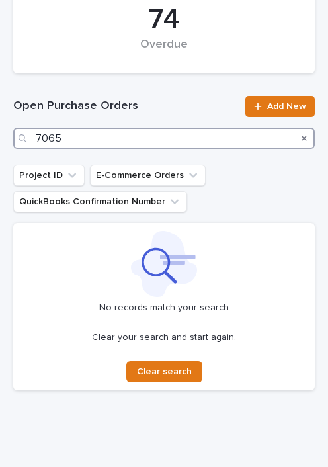
click at [127, 145] on input "7065" at bounding box center [164, 138] width 302 height 21
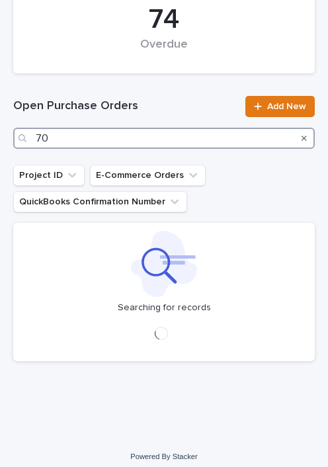
type input "7"
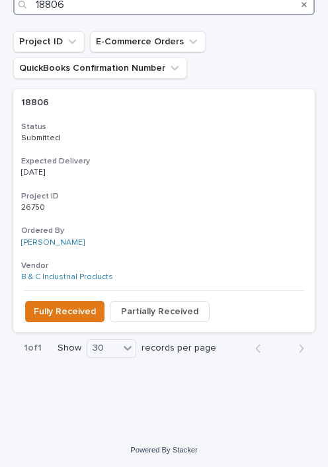
scroll to position [429, 0]
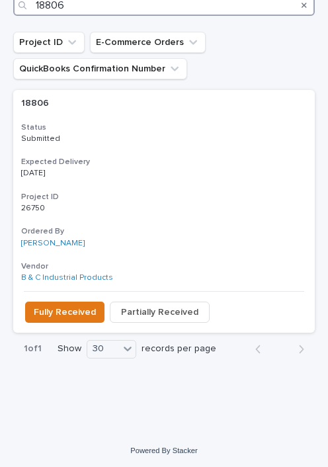
type input "18806"
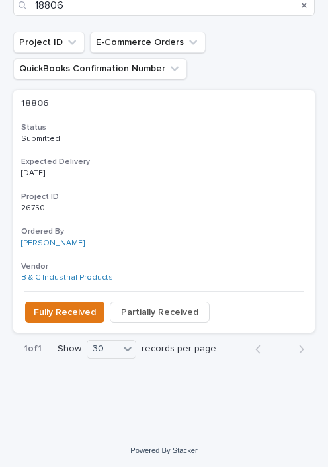
click at [59, 306] on span "Fully Received" at bounding box center [65, 312] width 62 height 13
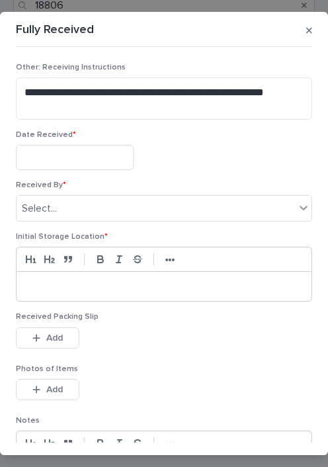
click at [95, 154] on input "text" at bounding box center [75, 157] width 118 height 24
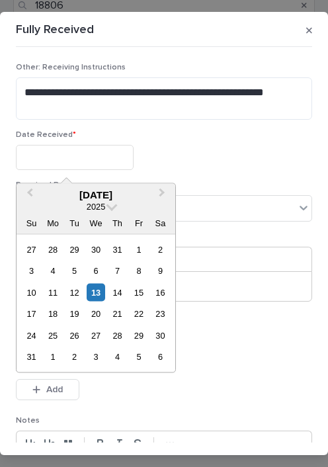
click at [101, 289] on div "13" at bounding box center [96, 292] width 18 height 18
type input "**********"
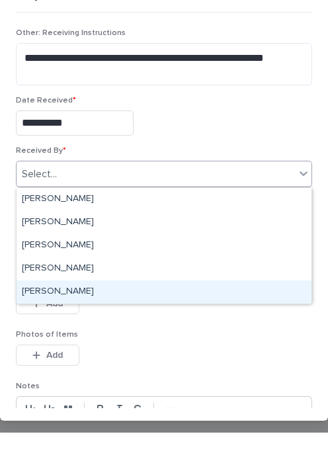
click at [99, 315] on div "[PERSON_NAME]" at bounding box center [164, 326] width 295 height 23
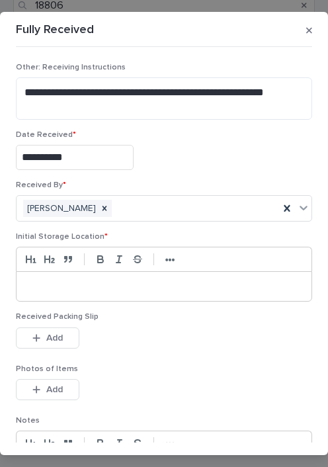
click at [90, 283] on p at bounding box center [163, 286] width 275 height 13
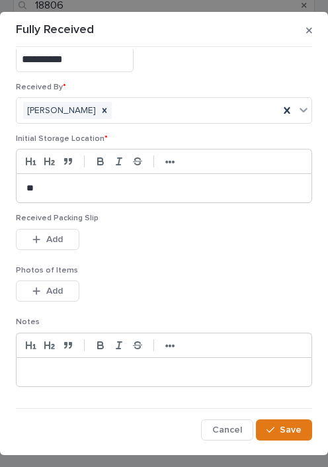
click at [65, 240] on button "Add" at bounding box center [48, 239] width 64 height 21
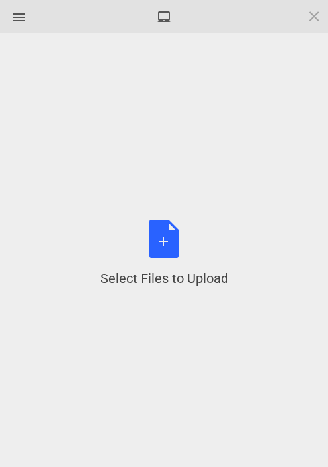
click at [169, 238] on div "Select Files to Upload or Drag and Drop, Copy and Paste Files" at bounding box center [165, 254] width 128 height 68
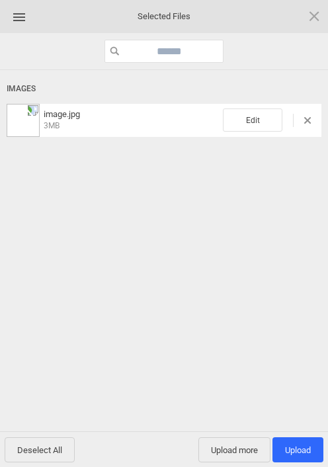
click at [236, 439] on span "Upload more" at bounding box center [234, 449] width 72 height 25
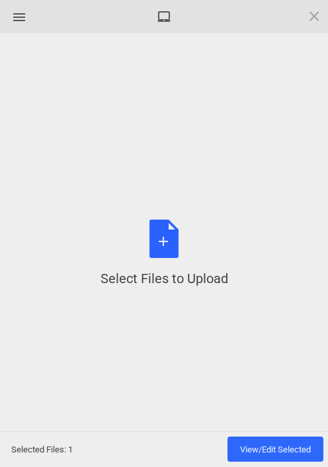
click at [168, 241] on div "Select Files to Upload or Drag and Drop, Copy and Paste Files" at bounding box center [165, 254] width 128 height 68
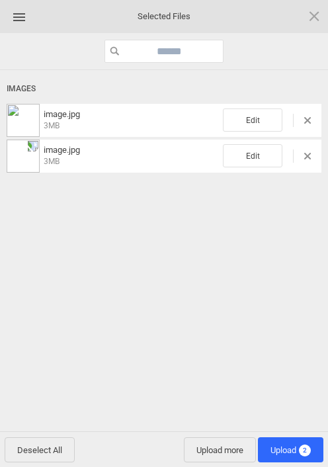
click at [300, 446] on span "2" at bounding box center [305, 451] width 12 height 12
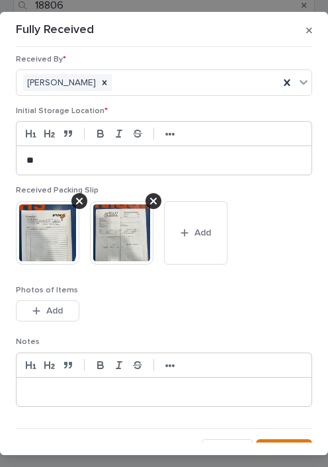
scroll to position [141, 0]
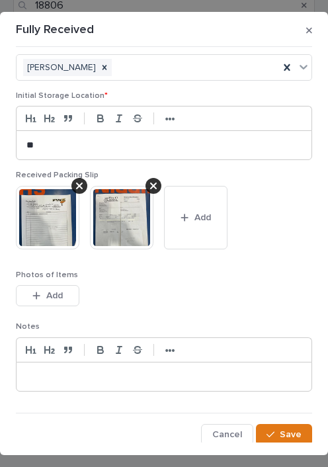
click at [294, 426] on button "Save" at bounding box center [284, 434] width 56 height 21
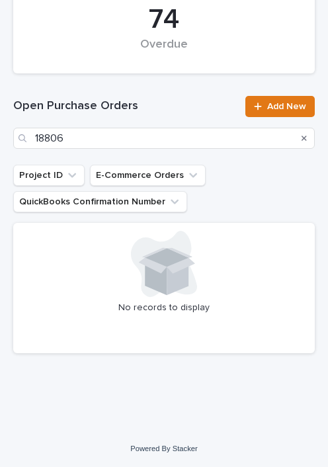
scroll to position [296, 0]
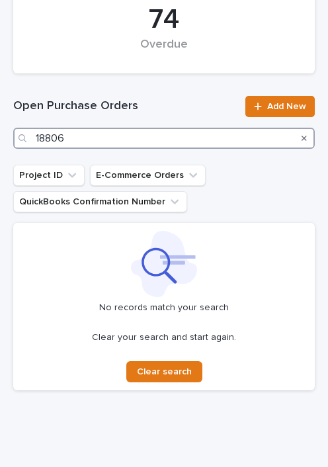
click at [133, 135] on input "18806" at bounding box center [164, 138] width 302 height 21
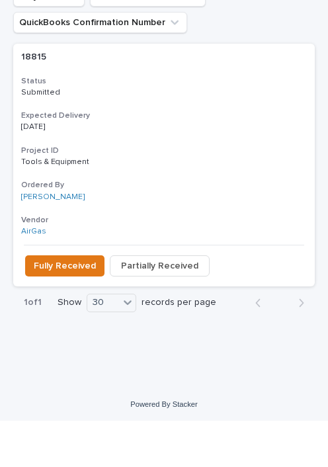
scroll to position [428, 0]
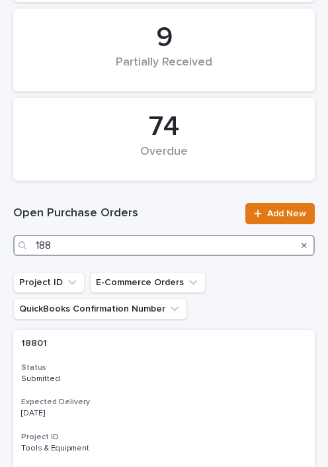
scroll to position [195, 0]
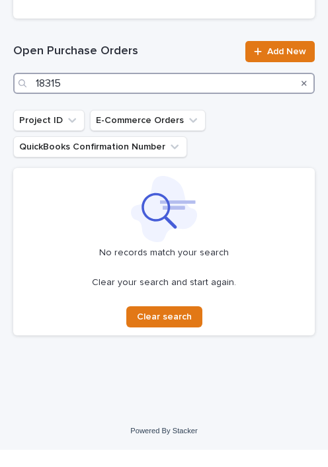
scroll to position [333, 0]
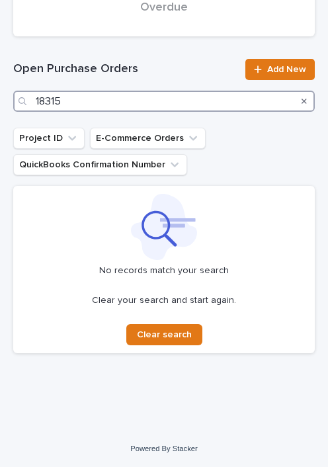
click at [133, 96] on input "18315" at bounding box center [164, 101] width 302 height 21
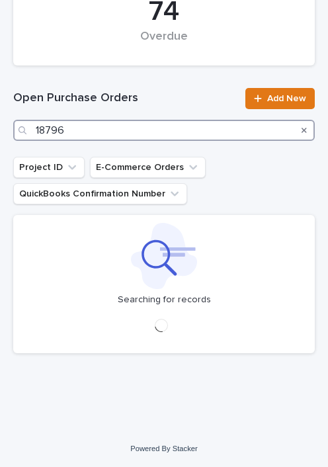
scroll to position [304, 0]
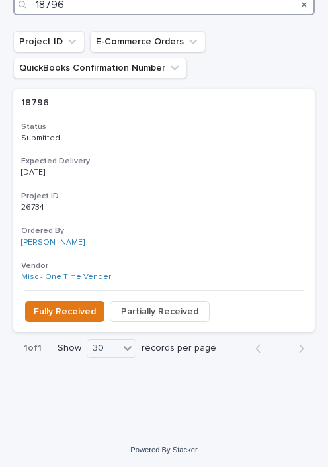
scroll to position [429, 0]
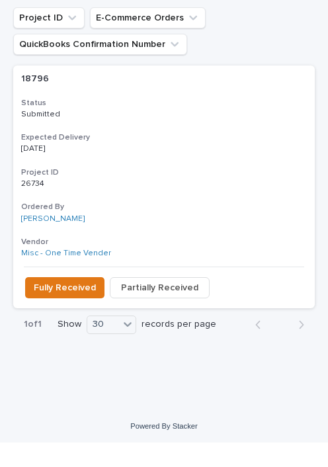
type input "18796"
click at [62, 306] on span "Fully Received" at bounding box center [65, 312] width 62 height 13
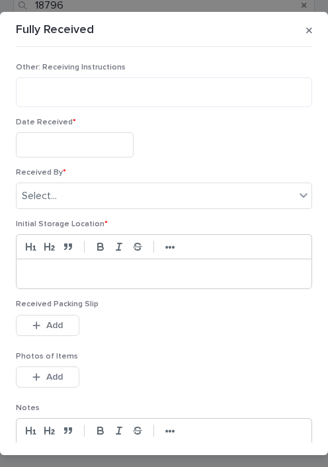
click at [94, 134] on input "text" at bounding box center [75, 144] width 118 height 24
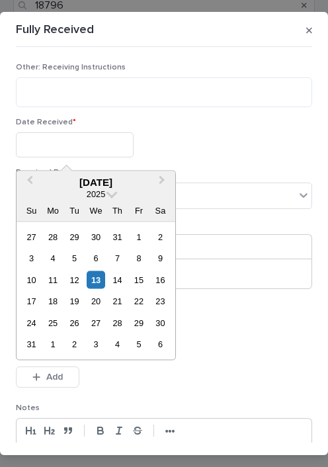
click at [101, 277] on div "13" at bounding box center [96, 280] width 18 height 18
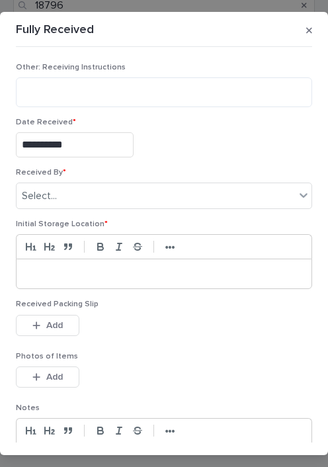
type input "**********"
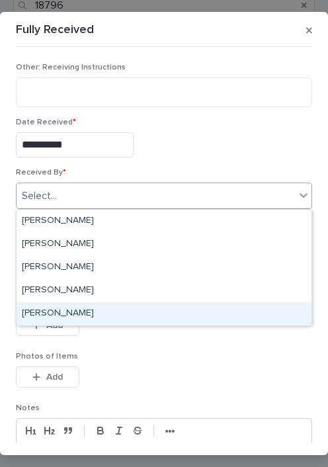
click at [98, 308] on div "[PERSON_NAME]" at bounding box center [164, 313] width 295 height 23
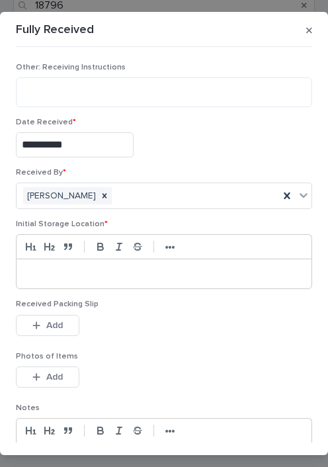
click at [92, 263] on div at bounding box center [164, 273] width 295 height 29
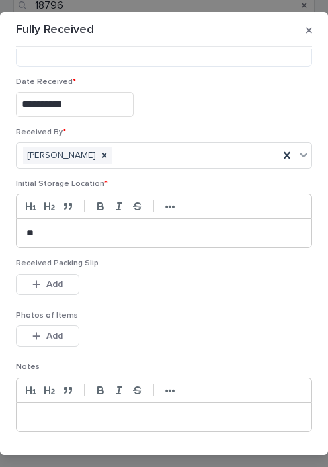
scroll to position [47, 0]
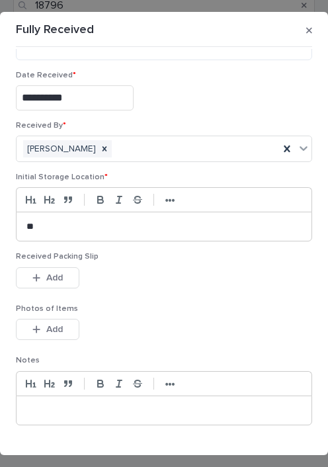
click at [62, 271] on button "Add" at bounding box center [48, 277] width 64 height 21
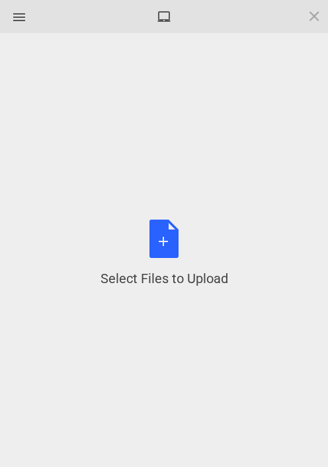
click at [165, 239] on div "Select Files to Upload or Drag and Drop, Copy and Paste Files" at bounding box center [165, 254] width 128 height 68
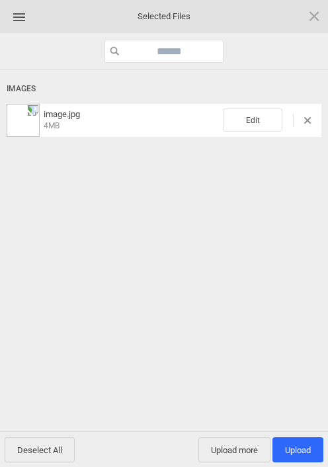
click at [230, 447] on span "Upload more" at bounding box center [234, 449] width 72 height 25
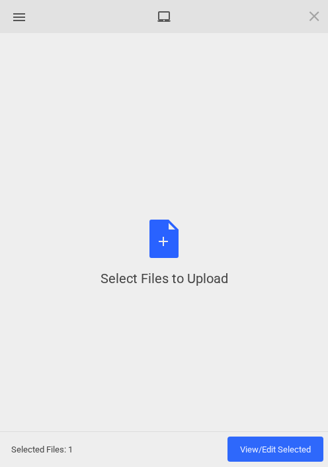
click at [163, 227] on div "Select Files to Upload or Drag and Drop, Copy and Paste Files" at bounding box center [165, 254] width 128 height 68
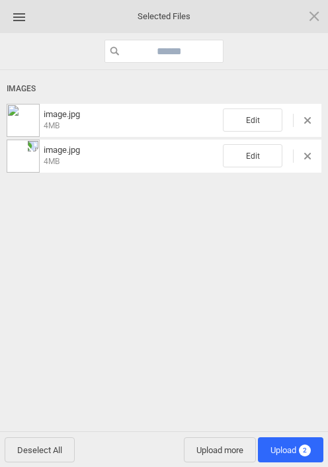
click at [301, 445] on span "2" at bounding box center [305, 451] width 12 height 12
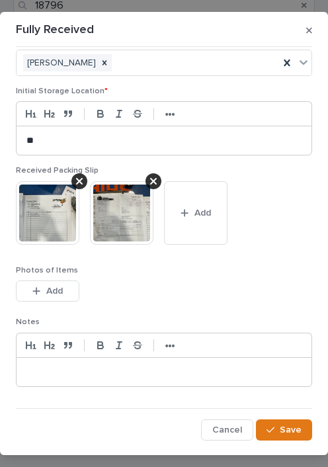
scroll to position [132, 0]
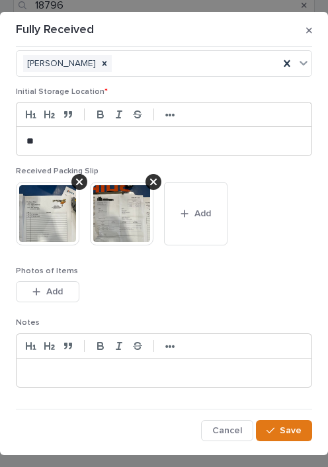
click at [285, 421] on button "Save" at bounding box center [284, 430] width 56 height 21
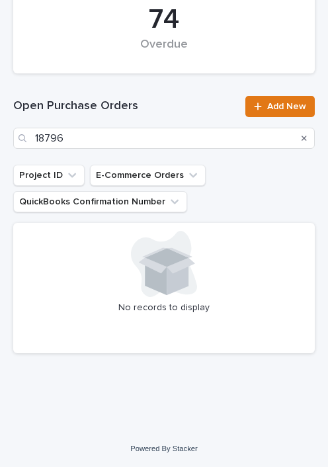
scroll to position [296, 0]
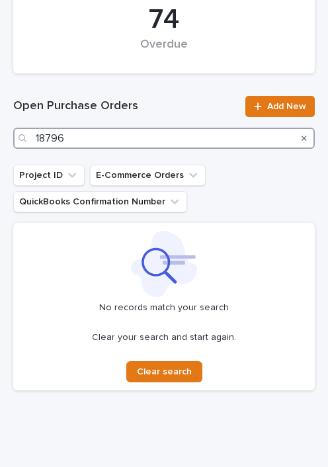
click at [126, 137] on input "18796" at bounding box center [164, 138] width 302 height 21
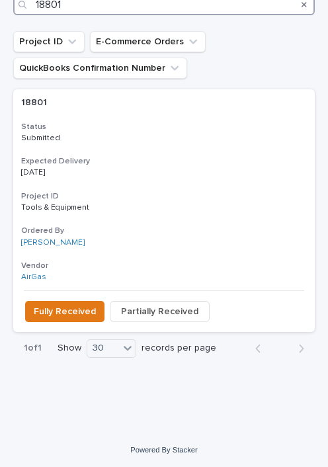
scroll to position [429, 0]
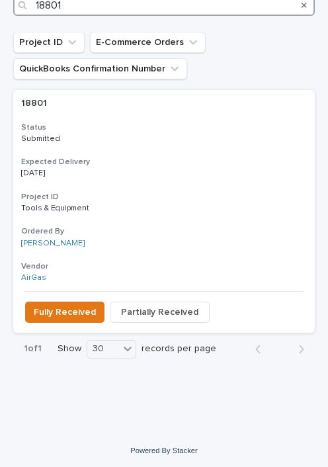
type input "18801"
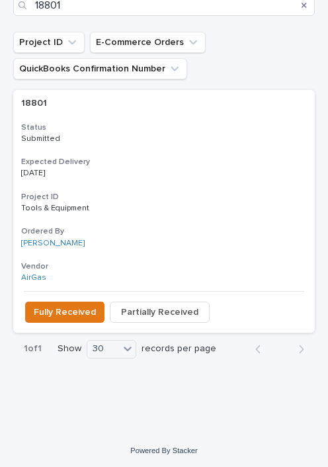
click at [59, 302] on button "Fully Received" at bounding box center [64, 312] width 79 height 21
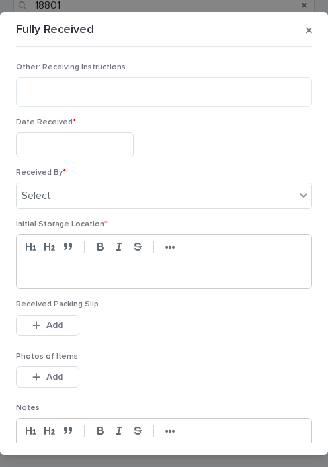
click at [71, 140] on input "text" at bounding box center [75, 144] width 118 height 24
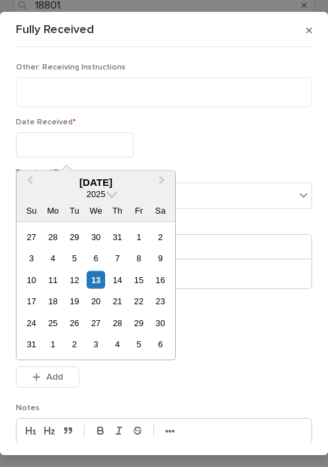
click at [99, 274] on div "13" at bounding box center [96, 280] width 18 height 18
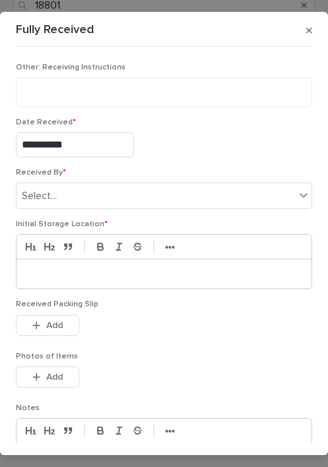
type input "**********"
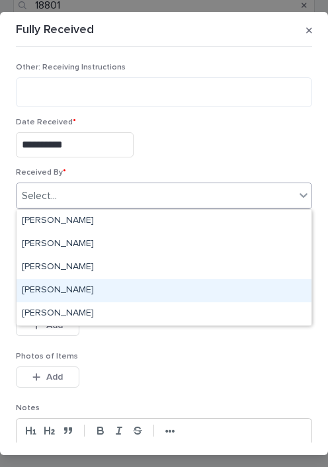
click at [96, 299] on div "[PERSON_NAME]" at bounding box center [164, 290] width 295 height 23
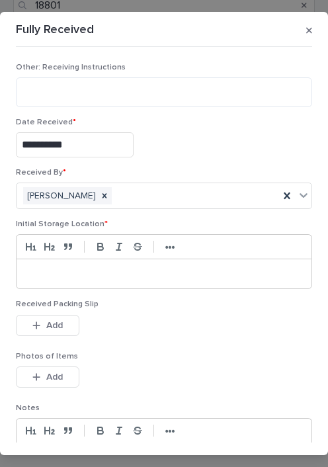
click at [82, 267] on p at bounding box center [163, 273] width 275 height 13
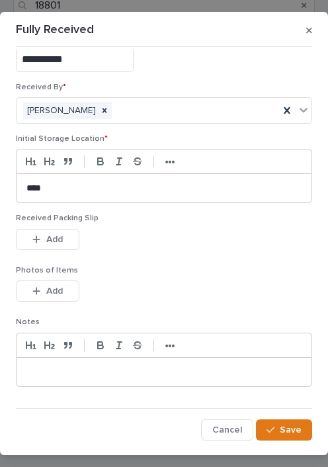
scroll to position [85, 0]
click at [63, 230] on button "Add" at bounding box center [48, 240] width 64 height 21
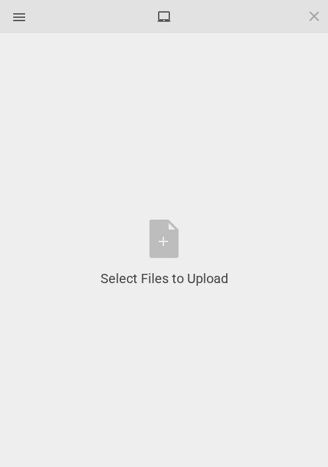
click at [167, 239] on div "Select Files to Upload or Drag and Drop, Copy and Paste Files" at bounding box center [165, 254] width 128 height 68
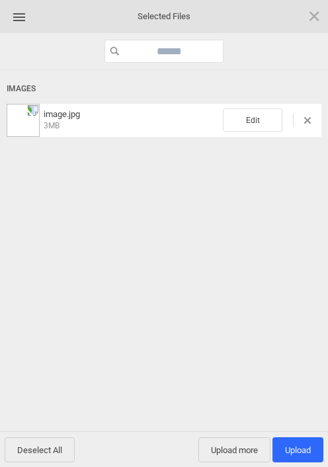
click at [240, 441] on span "Upload more" at bounding box center [234, 449] width 72 height 25
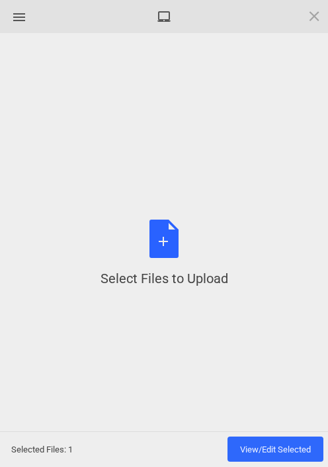
click at [159, 255] on div "Select Files to Upload or Drag and Drop, Copy and Paste Files" at bounding box center [165, 254] width 128 height 68
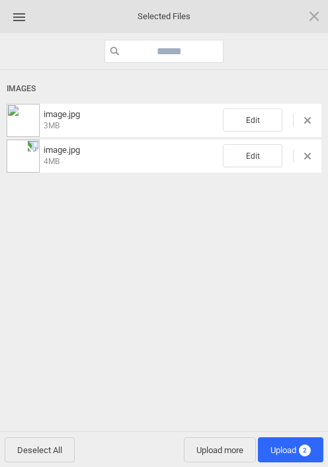
click at [298, 440] on span "Upload 2" at bounding box center [291, 449] width 66 height 25
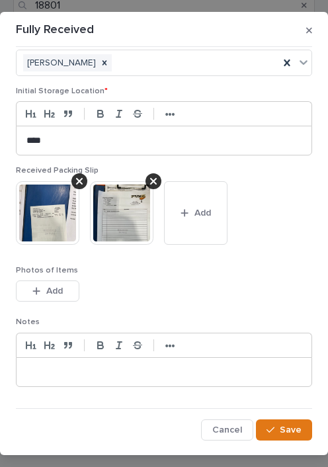
scroll to position [132, 0]
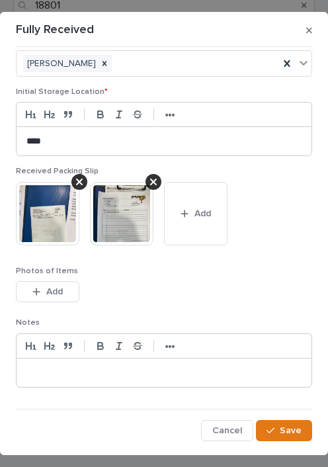
click at [294, 429] on span "Save" at bounding box center [291, 430] width 22 height 9
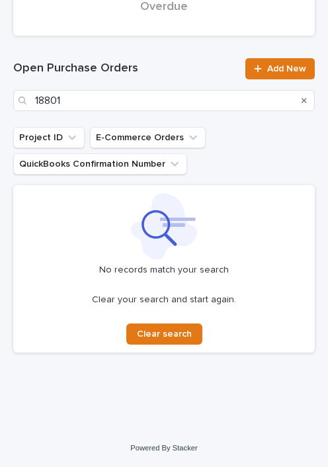
scroll to position [333, 0]
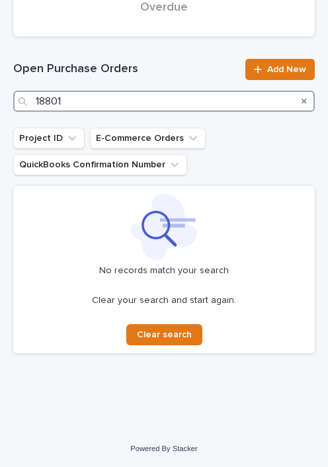
click at [121, 106] on input "18801" at bounding box center [164, 101] width 302 height 21
type input "1"
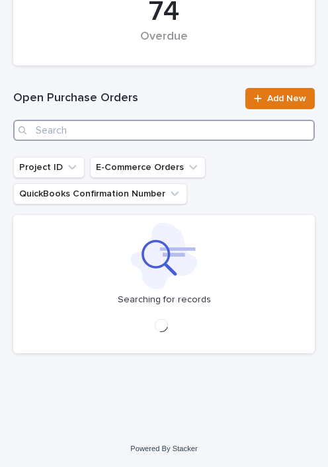
scroll to position [296, 0]
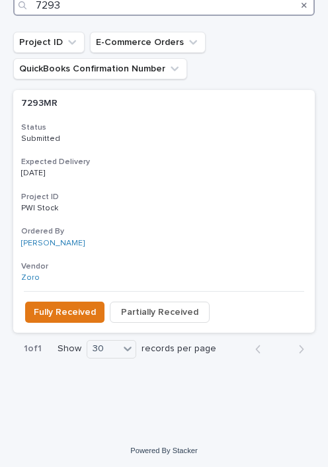
scroll to position [429, 0]
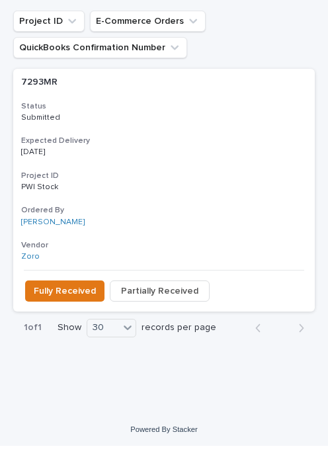
type input "7293"
click at [173, 306] on span "Partially Received" at bounding box center [159, 312] width 77 height 13
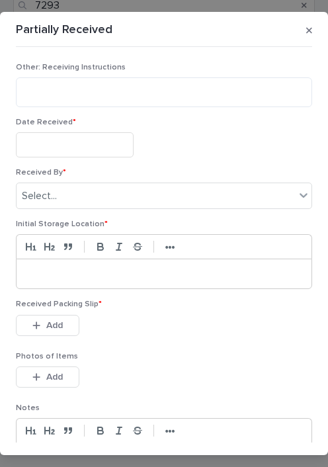
click at [90, 138] on input "text" at bounding box center [75, 144] width 118 height 24
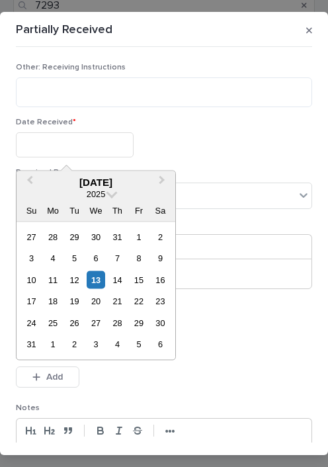
click at [103, 279] on div "13" at bounding box center [96, 280] width 18 height 18
type input "**********"
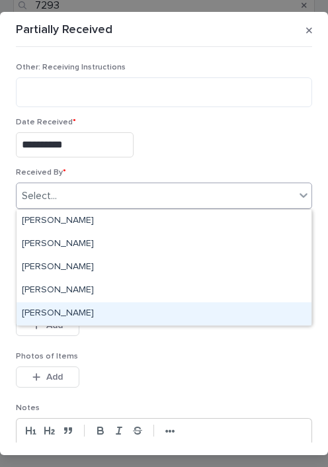
click at [81, 303] on div "[PERSON_NAME]" at bounding box center [164, 313] width 295 height 23
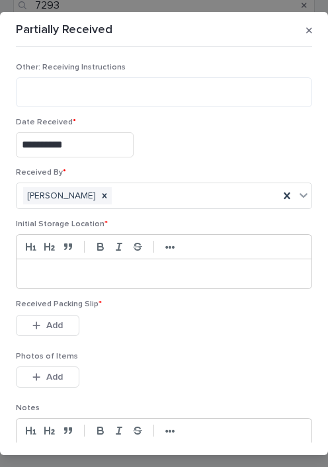
click at [87, 265] on div at bounding box center [164, 273] width 295 height 29
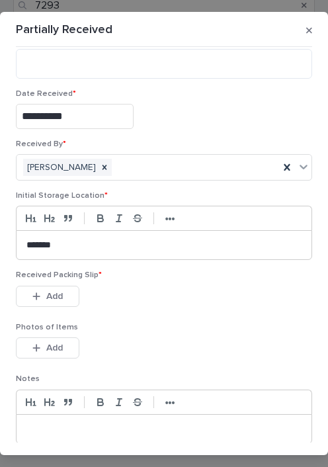
scroll to position [29, 0]
click at [61, 291] on span "Add" at bounding box center [54, 295] width 17 height 9
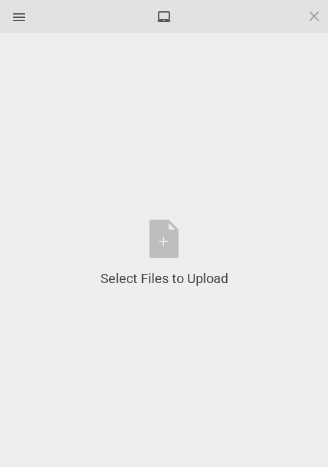
click at [169, 236] on div "Select Files to Upload or Drag and Drop, Copy and Paste Files" at bounding box center [165, 254] width 128 height 68
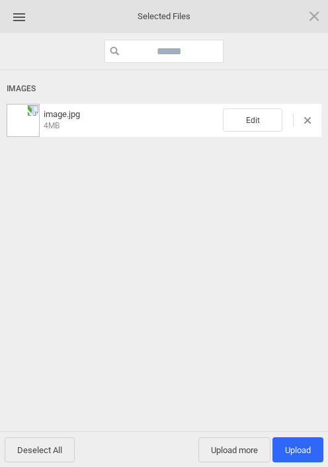
click at [243, 441] on span "Upload more" at bounding box center [234, 449] width 72 height 25
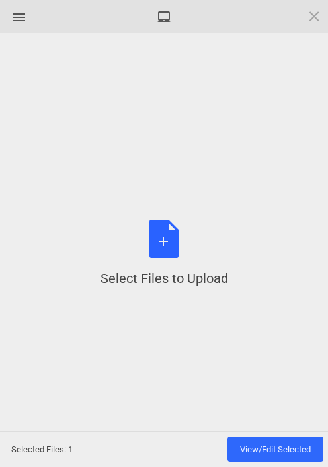
click at [157, 235] on div "Select Files to Upload or Drag and Drop, Copy and Paste Files" at bounding box center [165, 254] width 128 height 68
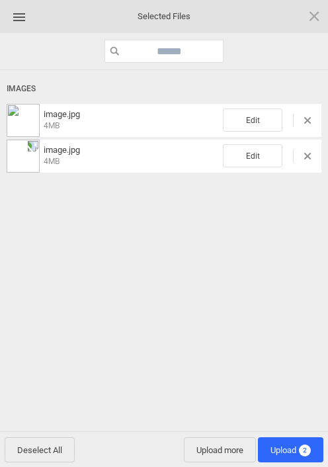
click at [302, 445] on span "2" at bounding box center [305, 451] width 12 height 12
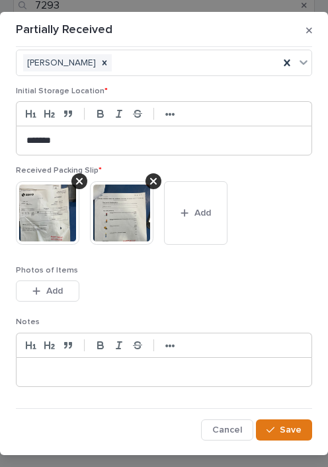
scroll to position [132, 0]
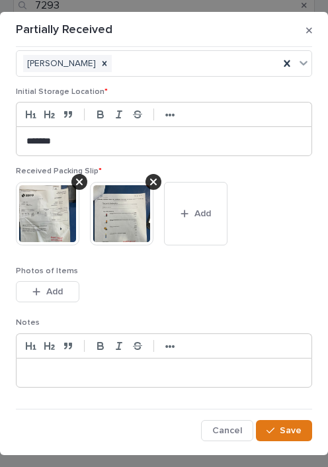
click at [300, 431] on span "Save" at bounding box center [291, 430] width 22 height 9
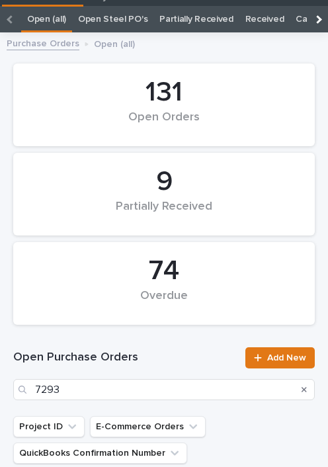
scroll to position [44, 0]
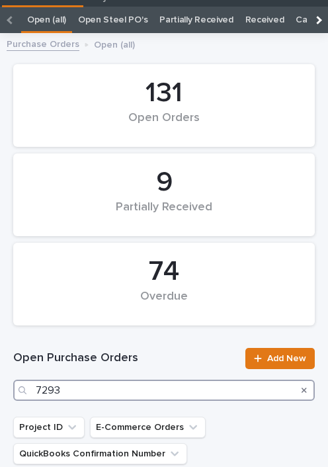
click at [103, 386] on input "7293" at bounding box center [164, 390] width 302 height 21
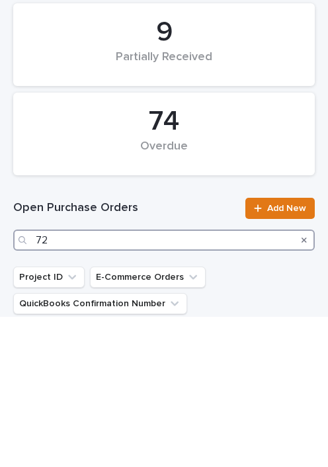
type input "7"
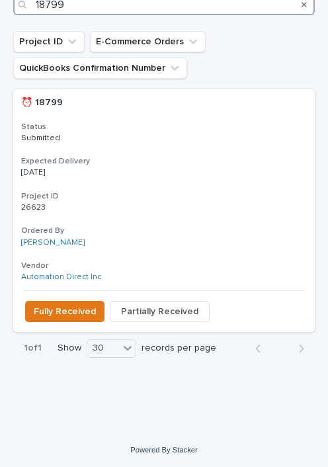
scroll to position [429, 0]
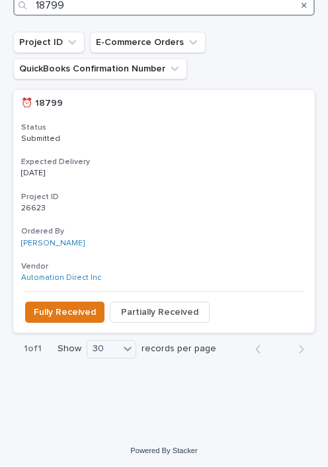
type input "18799"
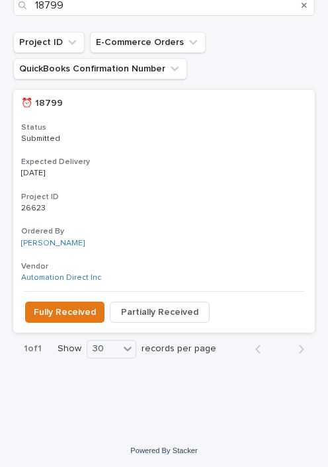
click at [62, 302] on button "Fully Received" at bounding box center [64, 312] width 79 height 21
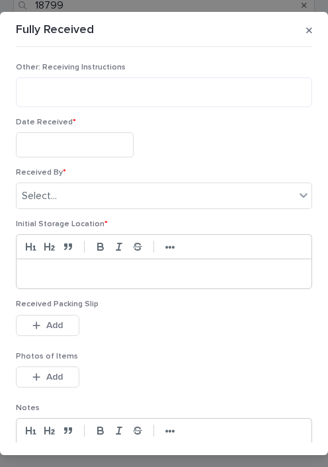
click at [75, 138] on input "text" at bounding box center [75, 144] width 118 height 24
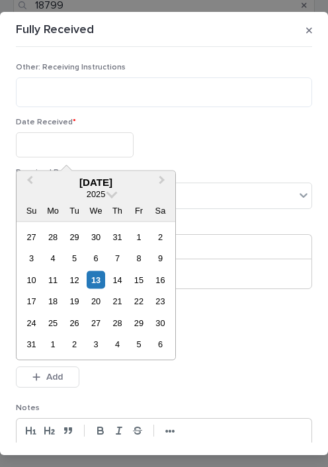
click at [103, 274] on div "13" at bounding box center [96, 280] width 18 height 18
type input "**********"
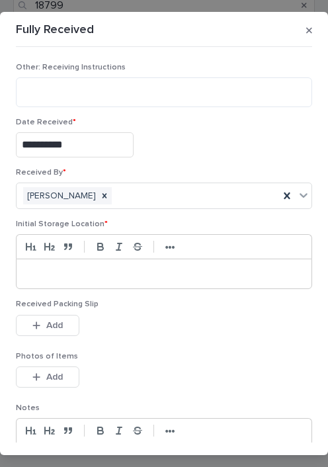
click at [89, 267] on p at bounding box center [163, 273] width 275 height 13
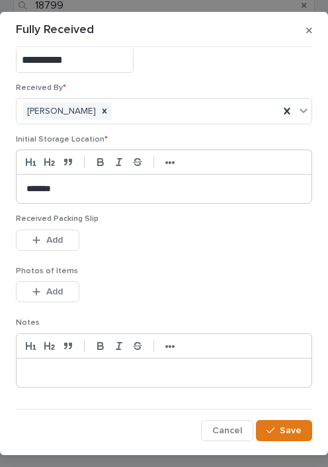
scroll to position [85, 0]
click at [60, 241] on span "Add" at bounding box center [54, 240] width 17 height 9
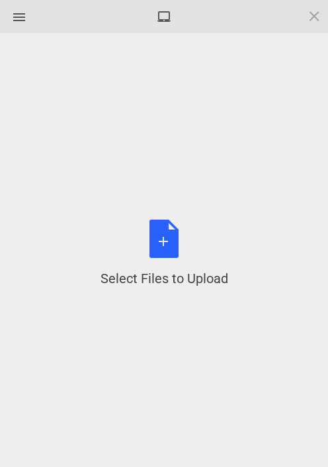
click at [169, 242] on div "Select Files to Upload or Drag and Drop, Copy and Paste Files" at bounding box center [165, 254] width 128 height 68
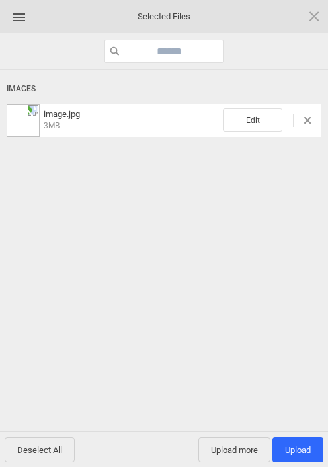
click at [245, 445] on span "Upload more" at bounding box center [234, 449] width 72 height 25
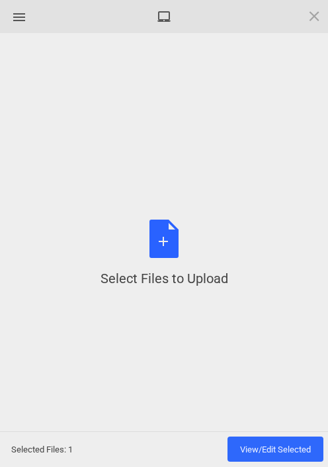
click at [168, 243] on div "Select Files to Upload or Drag and Drop, Copy and Paste Files" at bounding box center [165, 254] width 128 height 68
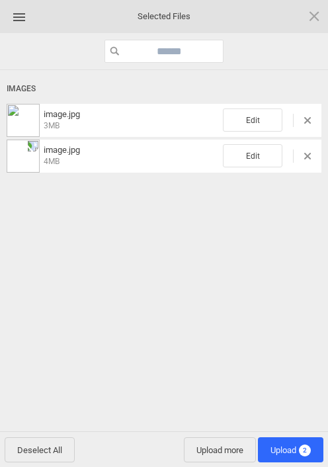
click at [298, 445] on span "Upload 2" at bounding box center [291, 450] width 40 height 10
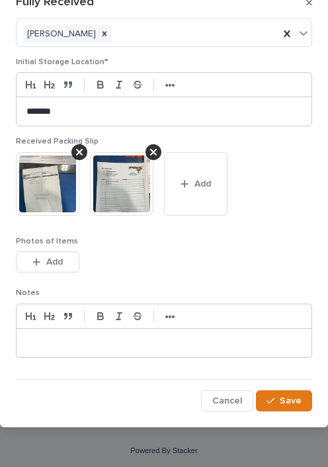
scroll to position [132, 0]
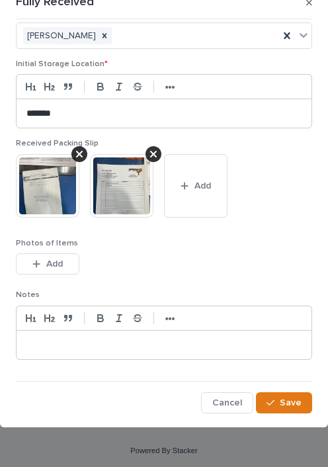
click at [300, 405] on span "Save" at bounding box center [291, 402] width 22 height 9
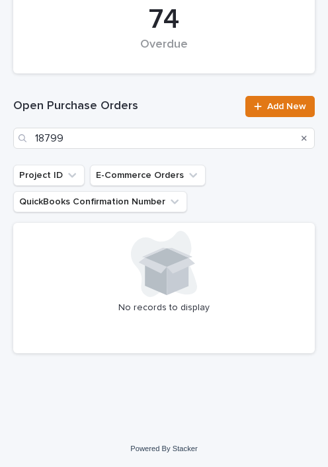
scroll to position [296, 0]
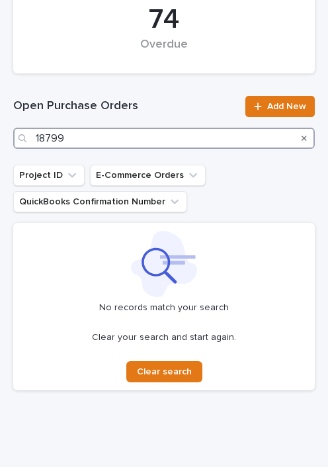
click at [128, 140] on input "18799" at bounding box center [164, 138] width 302 height 21
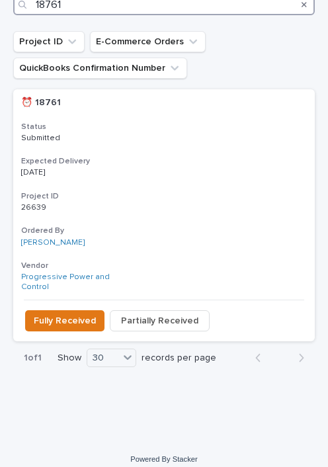
scroll to position [429, 0]
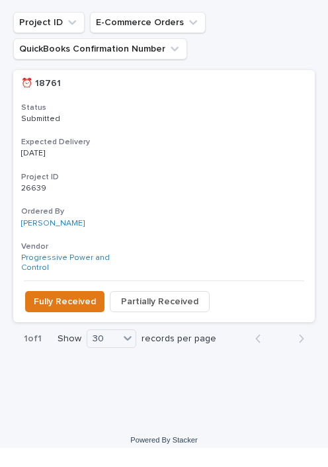
type input "18761"
click at [179, 315] on span "Partially Received" at bounding box center [159, 321] width 77 height 13
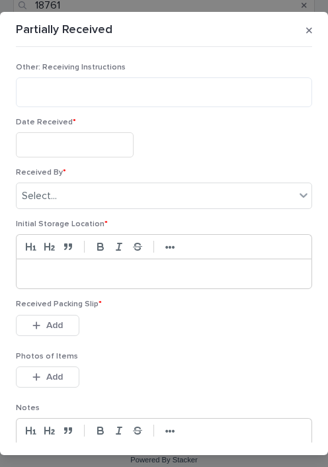
click at [73, 142] on input "text" at bounding box center [75, 144] width 118 height 24
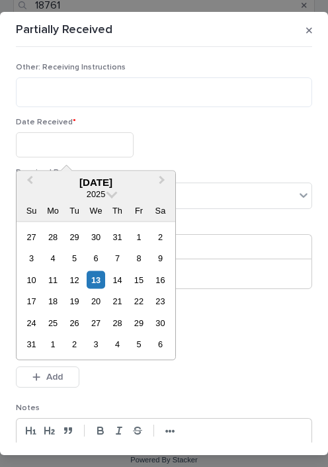
click at [101, 274] on div "13" at bounding box center [96, 280] width 18 height 18
type input "**********"
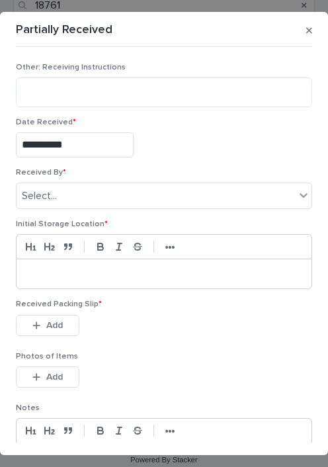
click at [104, 181] on div "Received By * Select..." at bounding box center [164, 194] width 296 height 52
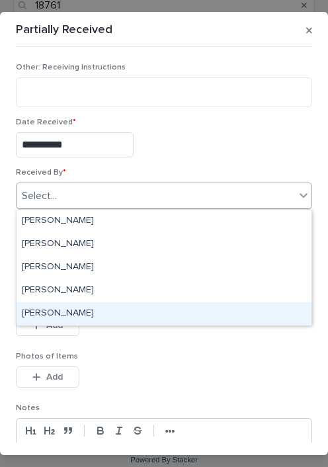
click at [97, 306] on div "[PERSON_NAME]" at bounding box center [164, 313] width 295 height 23
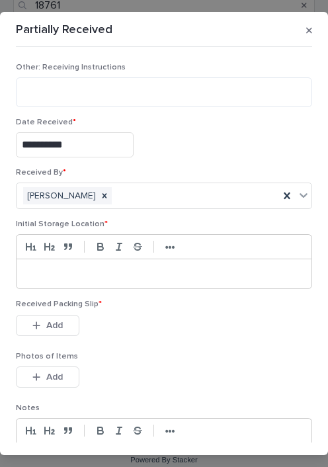
click at [97, 269] on p at bounding box center [163, 273] width 275 height 13
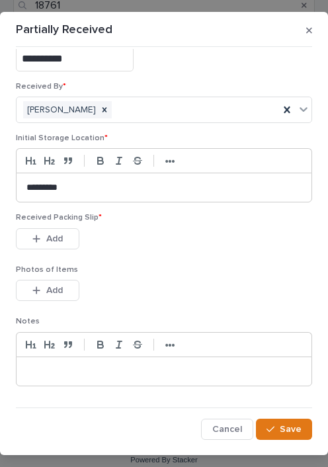
scroll to position [85, 0]
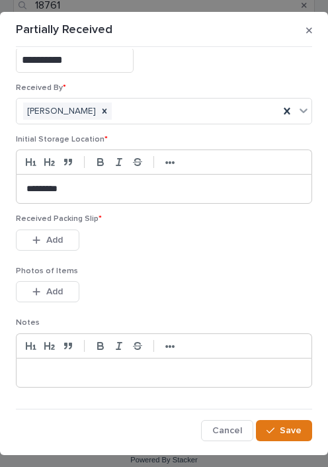
click at [72, 241] on button "Add" at bounding box center [48, 240] width 64 height 21
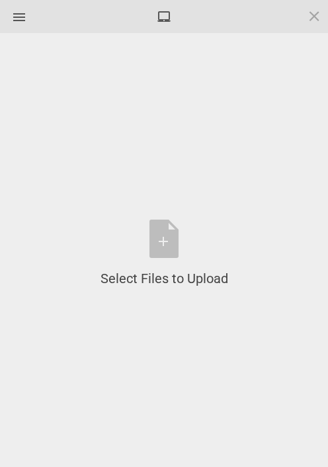
click at [170, 235] on div "Select Files to Upload or Drag and Drop, Copy and Paste Files" at bounding box center [165, 254] width 128 height 68
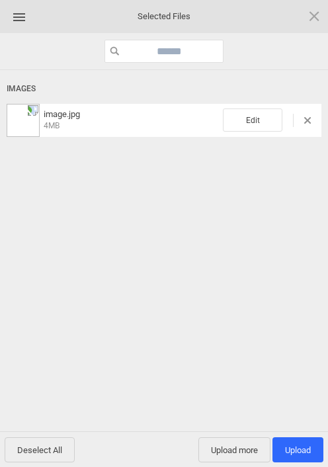
click at [247, 445] on span "Upload more" at bounding box center [234, 449] width 72 height 25
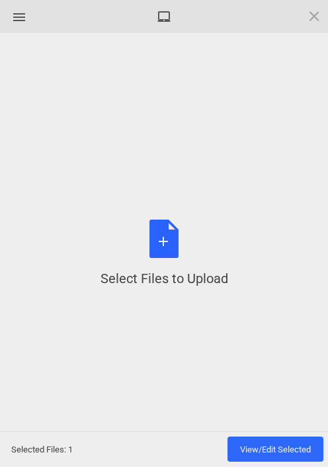
click at [177, 261] on div "Select Files to Upload or Drag and Drop, Copy and Paste Files" at bounding box center [165, 254] width 128 height 68
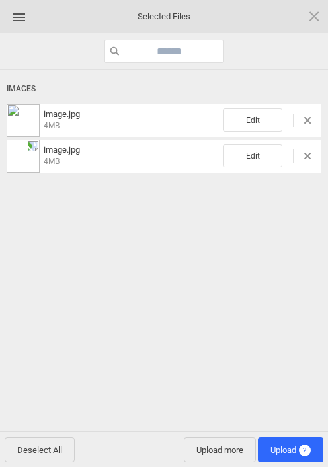
click at [297, 445] on span "Upload 2" at bounding box center [291, 450] width 40 height 10
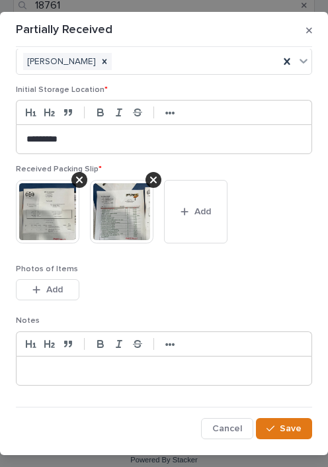
scroll to position [132, 0]
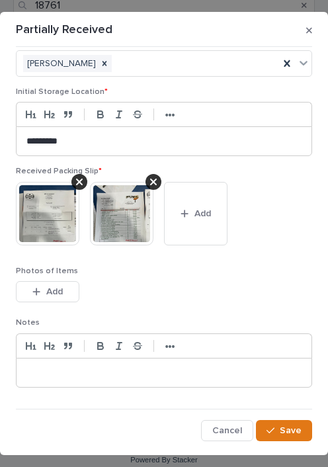
click at [296, 426] on span "Save" at bounding box center [291, 430] width 22 height 9
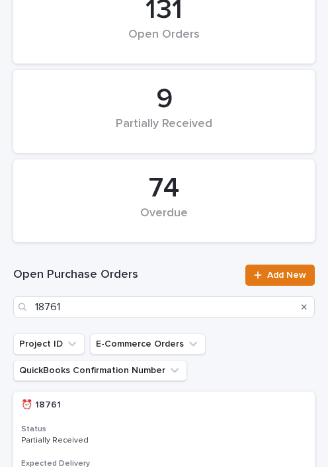
scroll to position [128, 0]
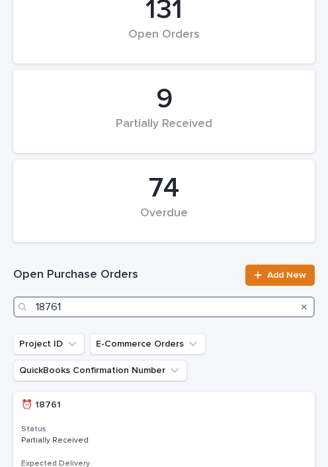
click at [114, 303] on input "18761" at bounding box center [164, 306] width 302 height 21
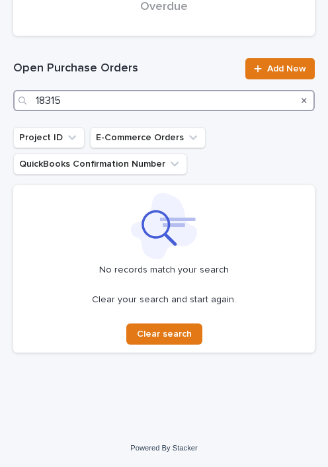
scroll to position [333, 0]
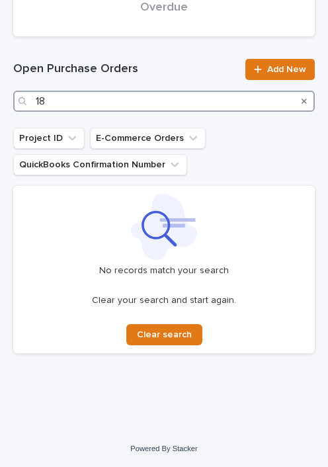
type input "1"
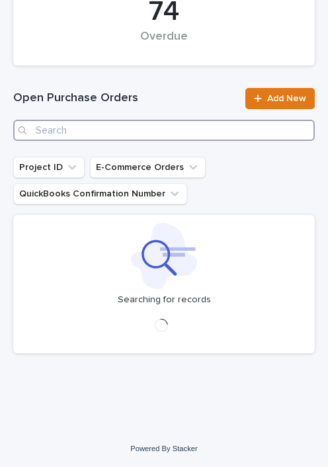
scroll to position [296, 0]
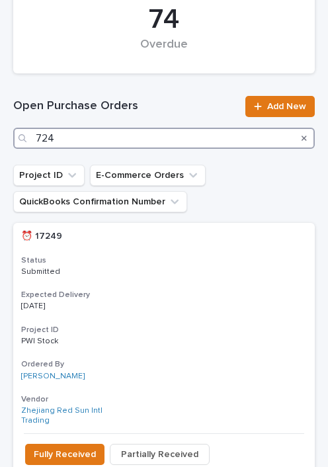
type input "7247"
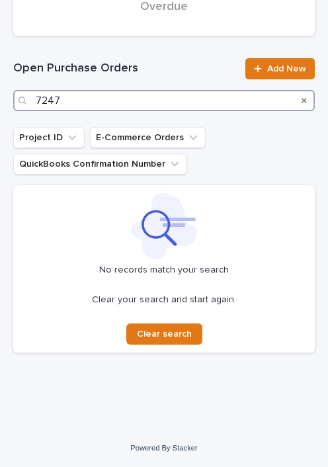
scroll to position [333, 0]
